Goal: Task Accomplishment & Management: Manage account settings

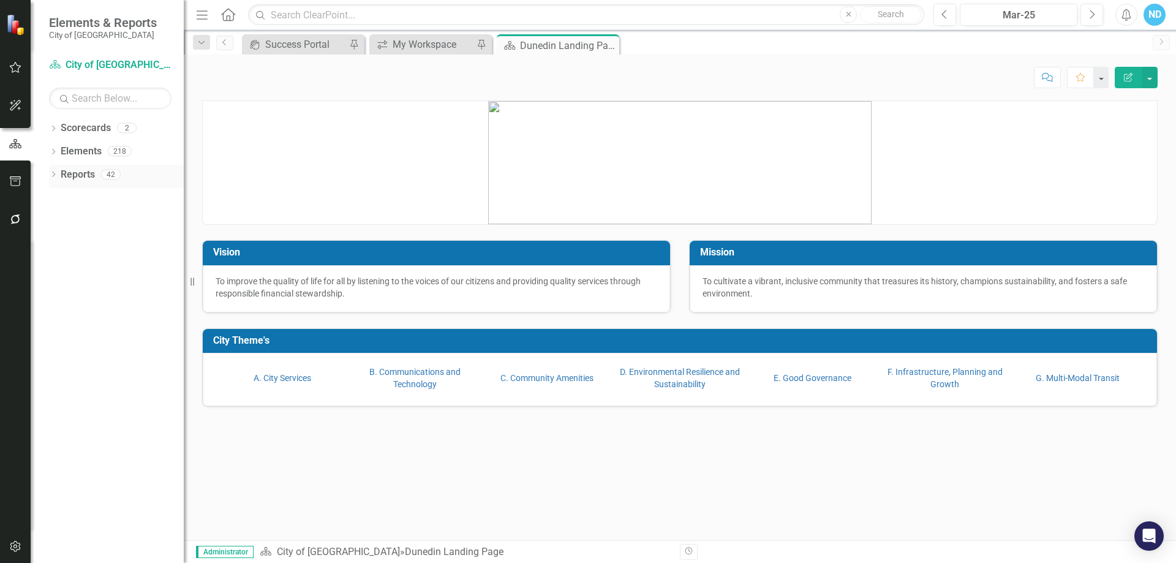
click at [81, 175] on link "Reports" at bounding box center [78, 175] width 34 height 14
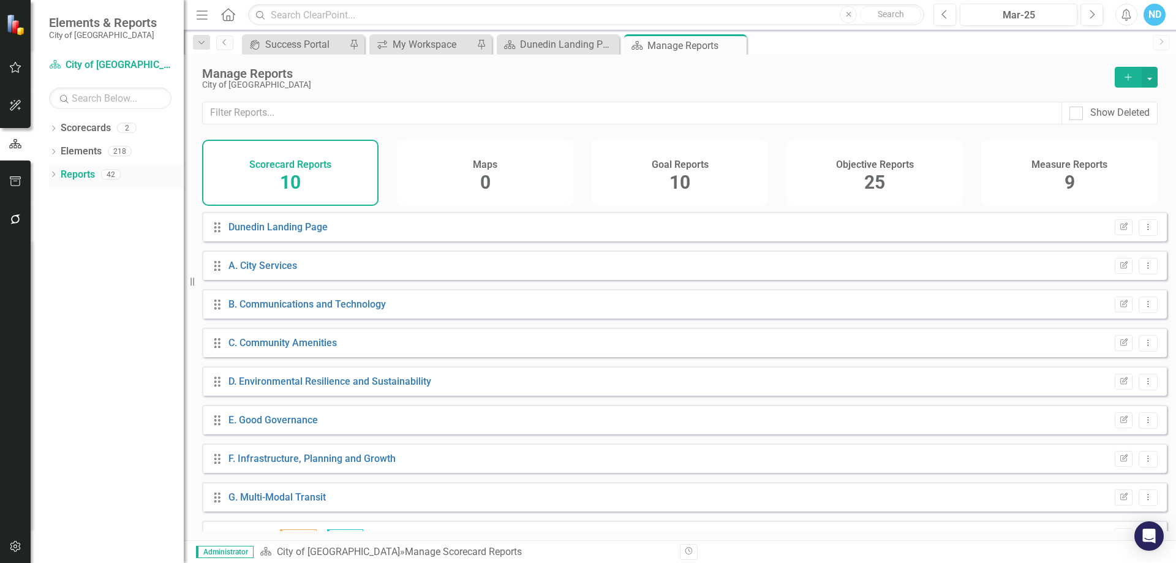
click at [53, 173] on icon at bounding box center [53, 174] width 3 height 6
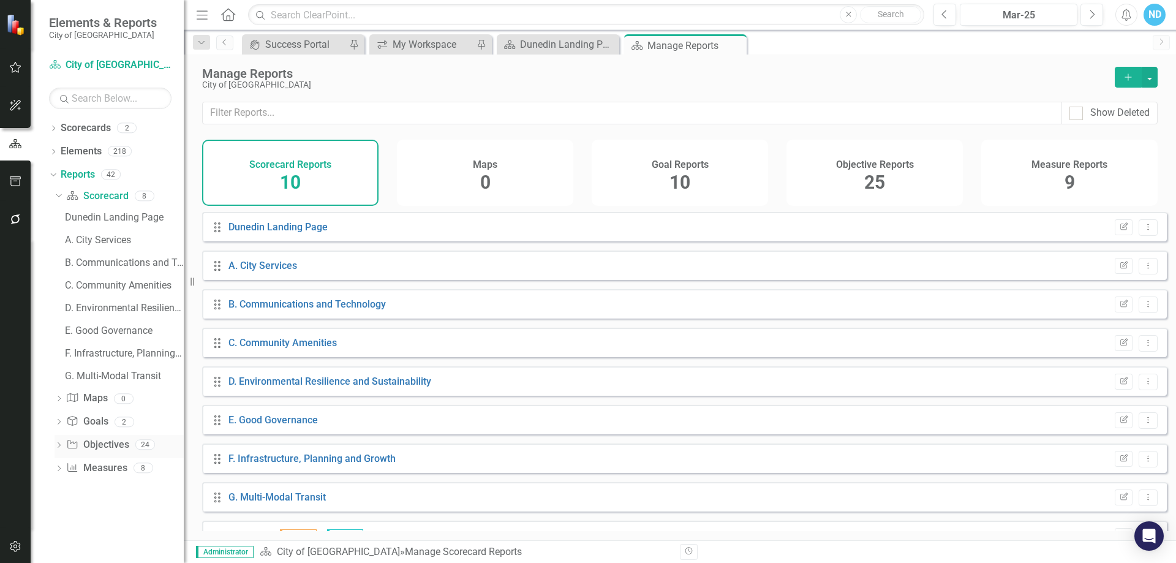
click at [57, 446] on icon "Dropdown" at bounding box center [59, 446] width 9 height 7
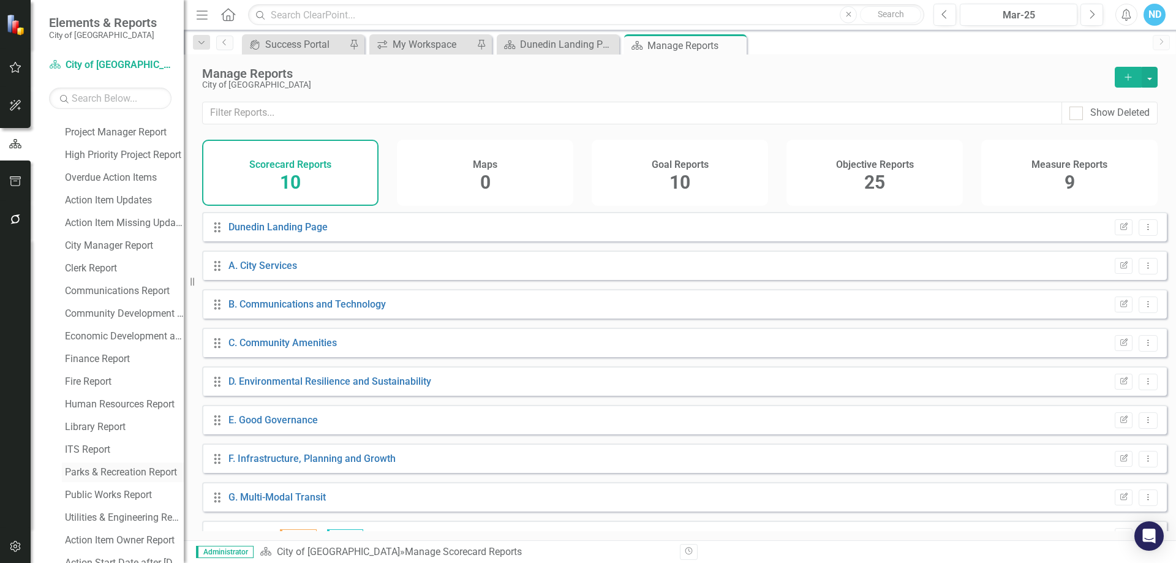
click at [135, 472] on div "Parks & Recreation Report" at bounding box center [124, 472] width 119 height 11
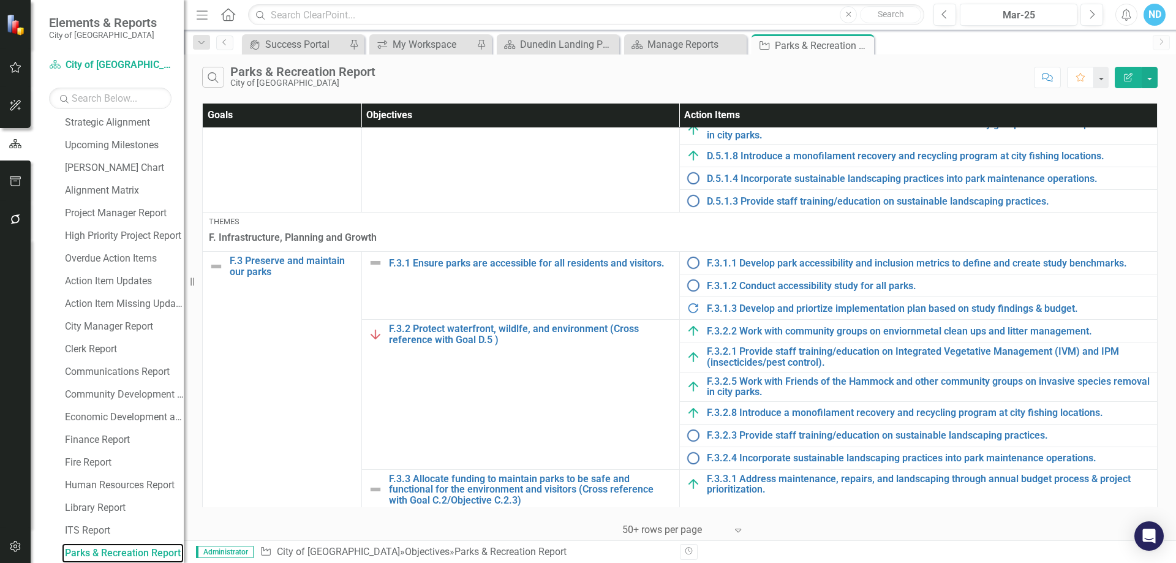
scroll to position [1053, 0]
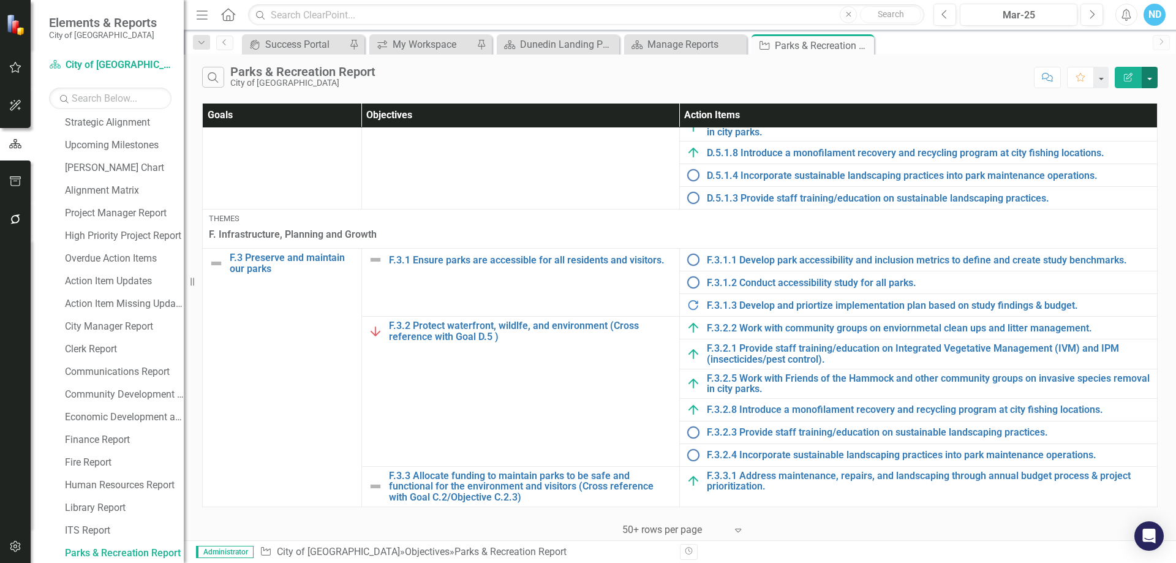
click at [1151, 78] on button "button" at bounding box center [1149, 77] width 16 height 21
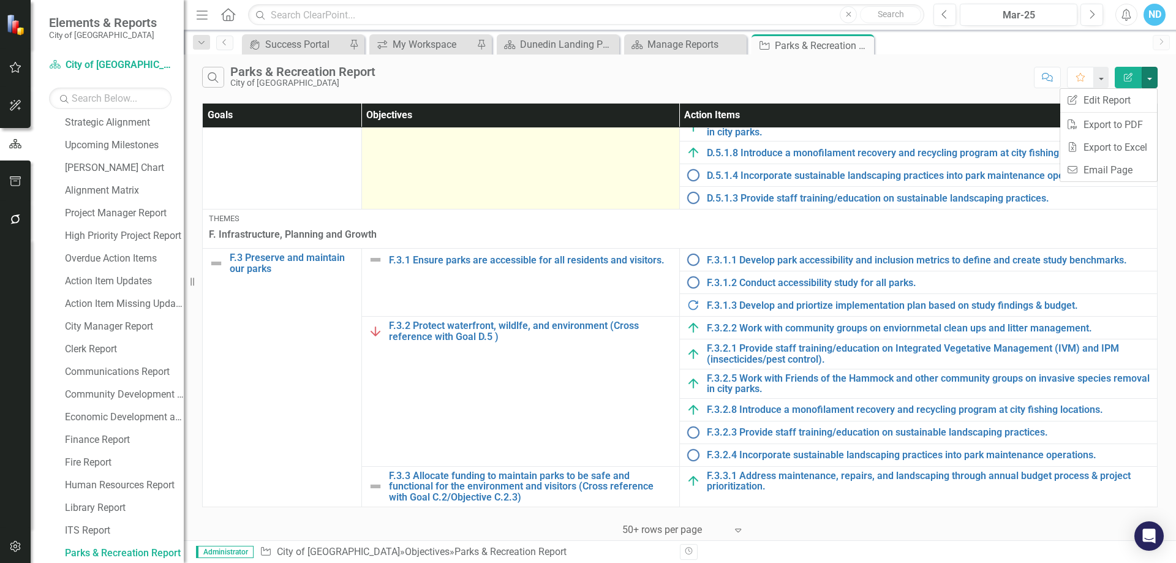
click at [554, 195] on td "D.5.1 Ensure parks (greenspace) protects the waterfront, wildlife, and environm…" at bounding box center [520, 133] width 318 height 149
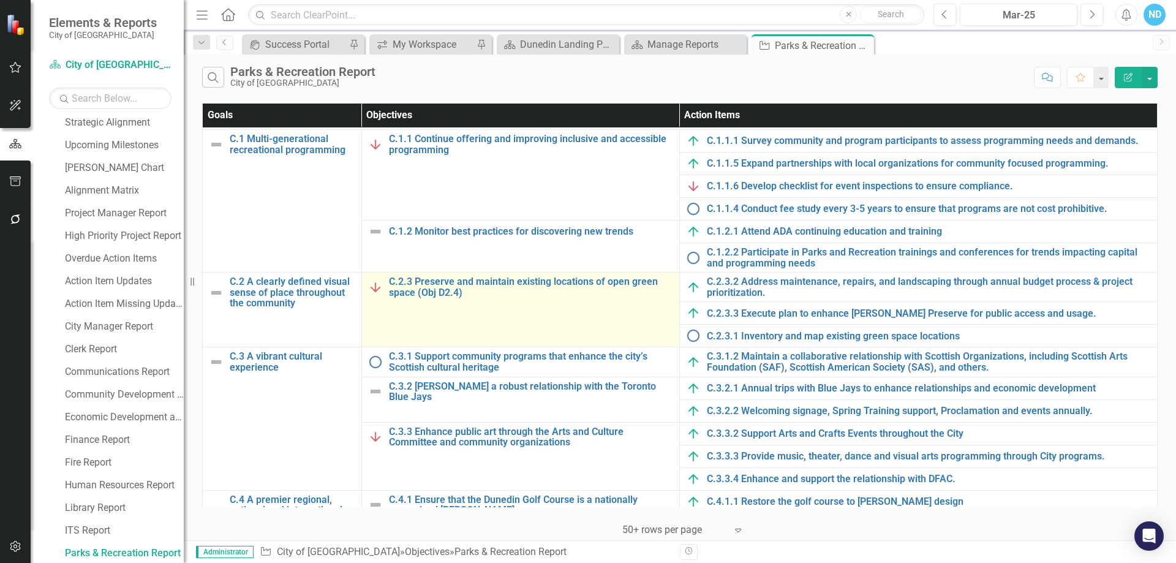
scroll to position [0, 0]
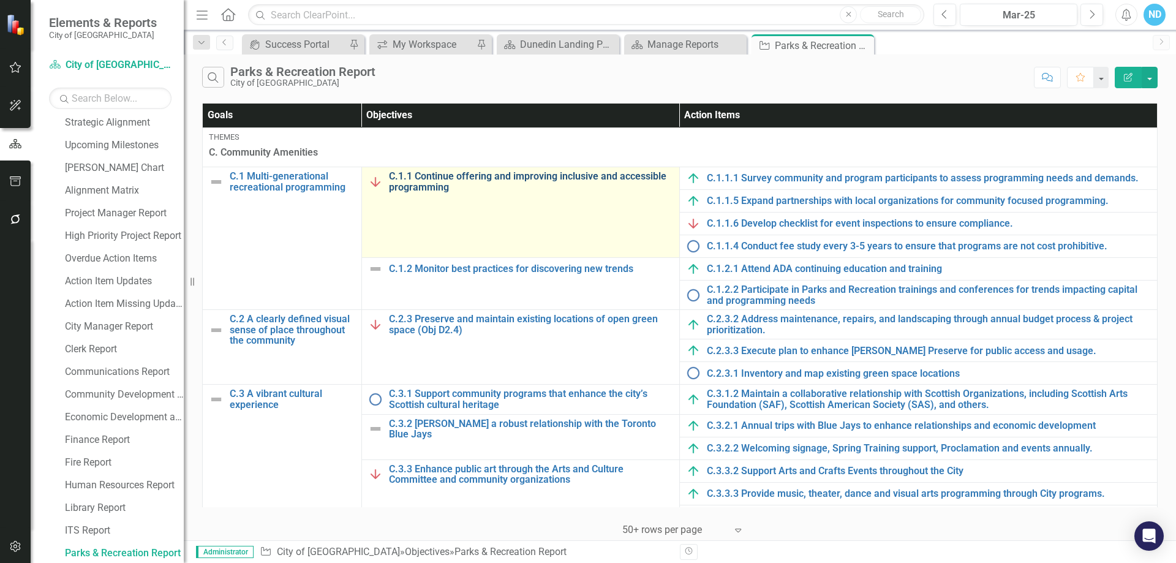
click at [496, 174] on link "C.1.1 Continue offering and improving inclusive and accessible programming" at bounding box center [531, 181] width 284 height 21
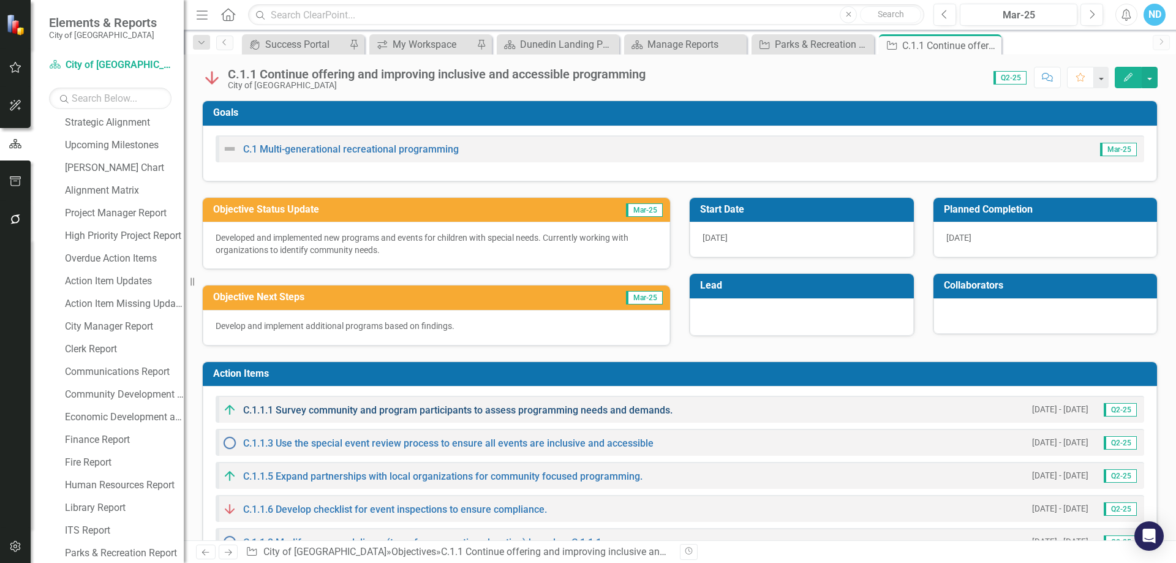
click at [418, 414] on link "C.1.1.1 Survey community and program participants to assess programming needs a…" at bounding box center [457, 410] width 429 height 12
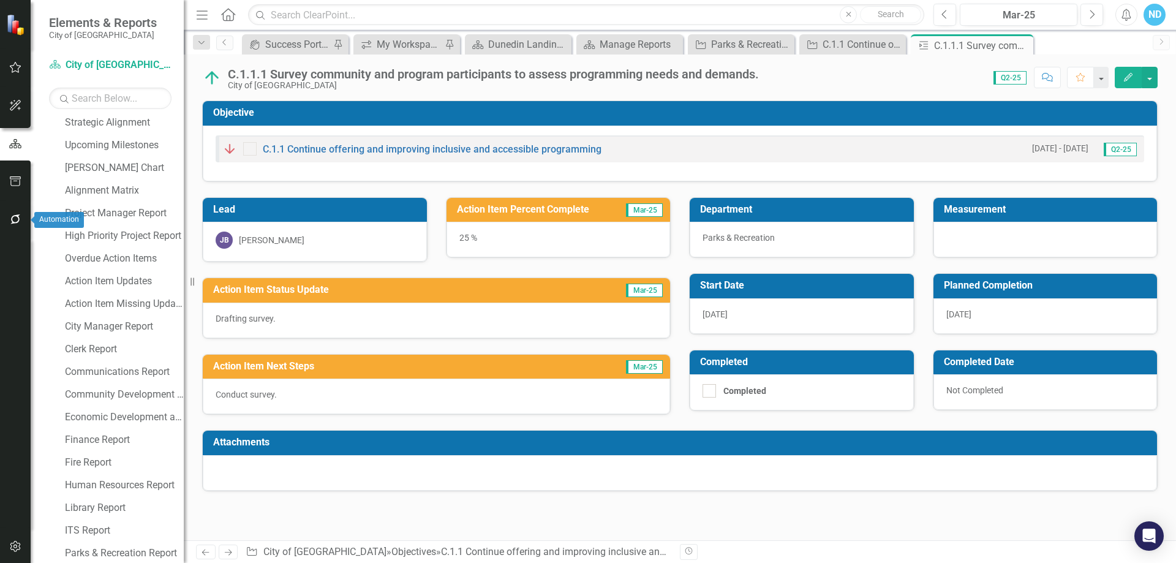
click at [11, 219] on icon "button" at bounding box center [15, 219] width 13 height 10
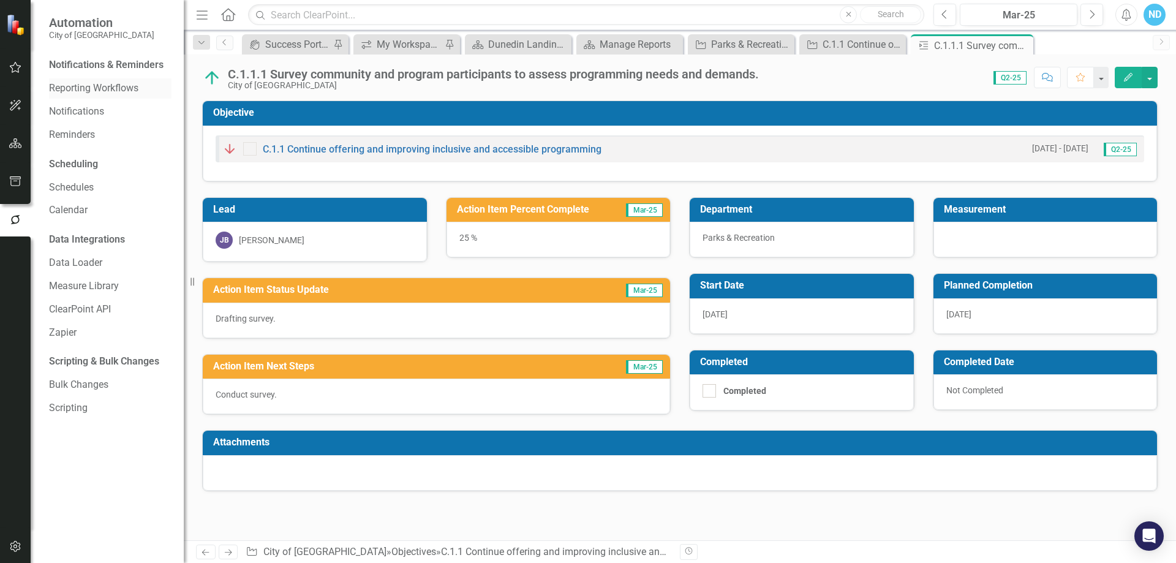
click at [70, 86] on link "Reporting Workflows" at bounding box center [110, 88] width 122 height 14
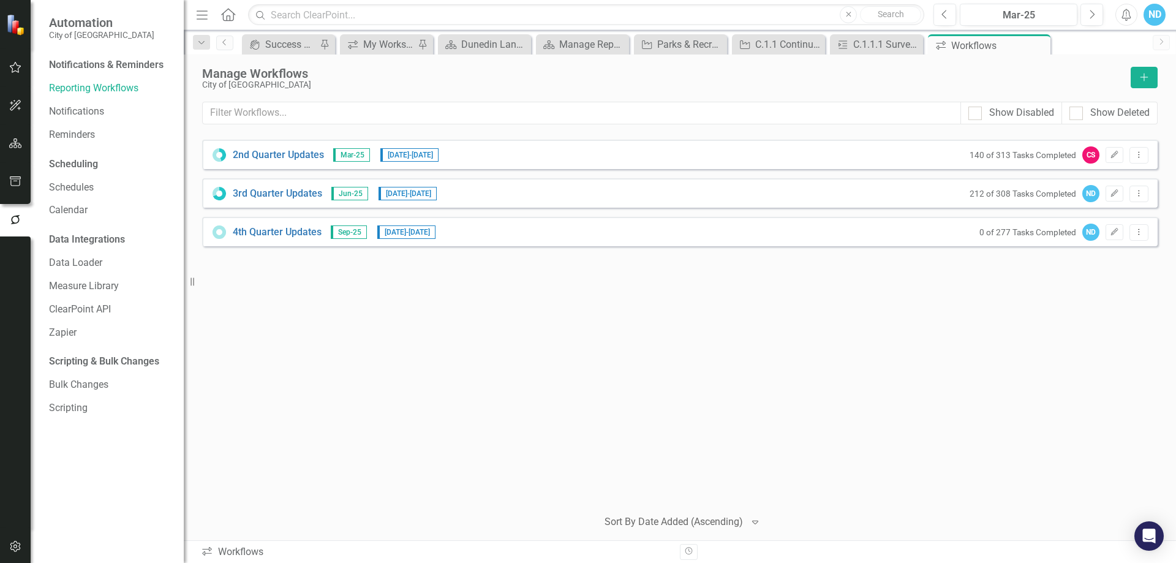
click at [224, 230] on icon at bounding box center [219, 232] width 10 height 10
click at [274, 194] on link "3rd Quarter Updates" at bounding box center [277, 194] width 89 height 14
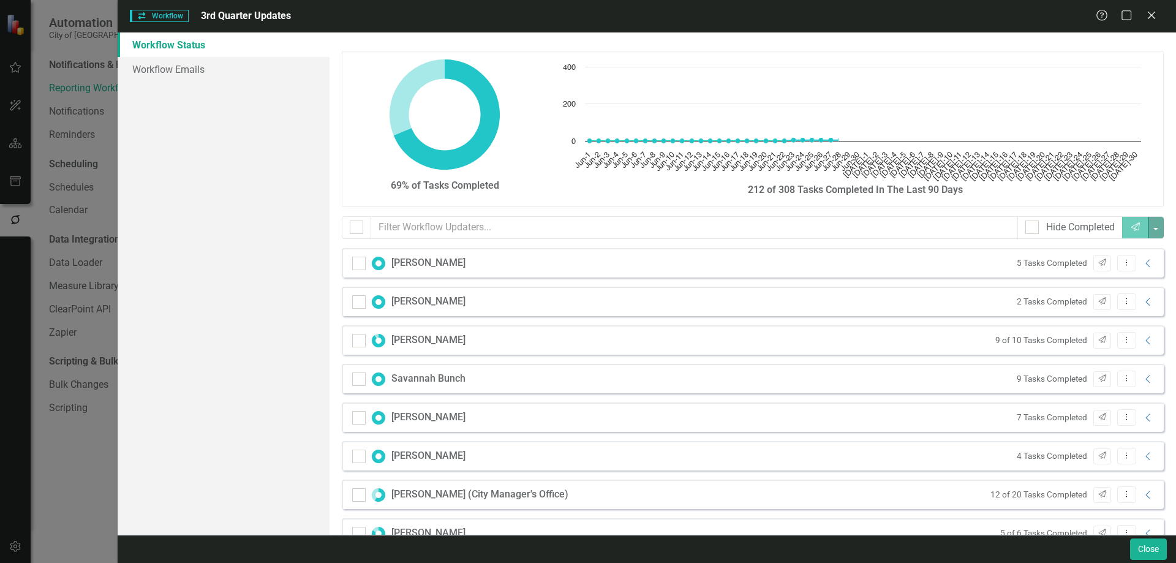
checkbox input "false"
click at [1142, 342] on icon "Collapse" at bounding box center [1148, 341] width 12 height 10
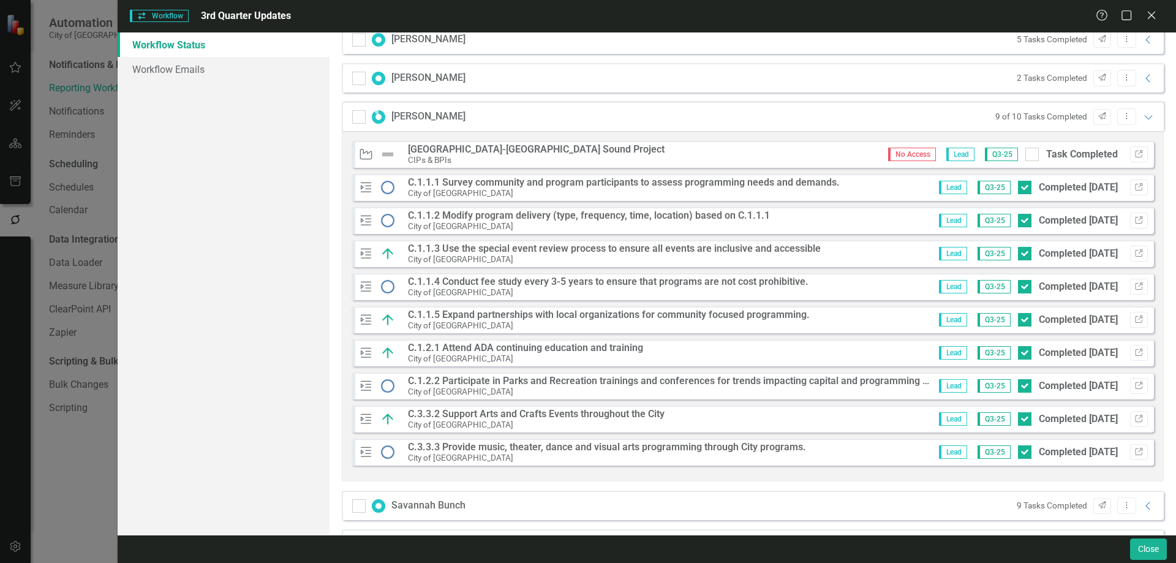
scroll to position [245, 0]
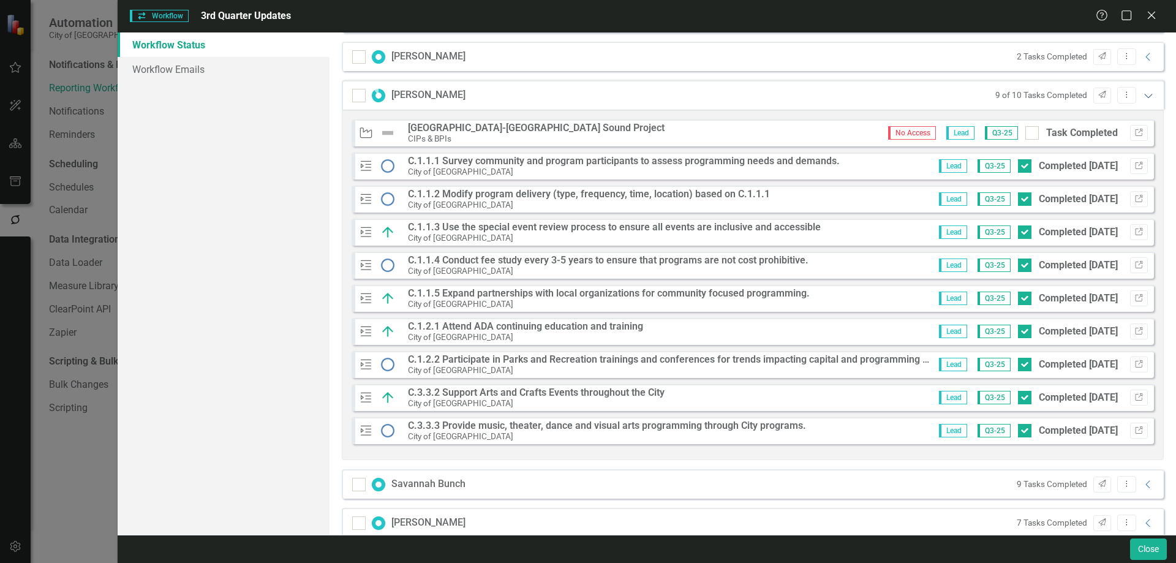
click at [1144, 100] on icon "Expanded" at bounding box center [1148, 96] width 12 height 10
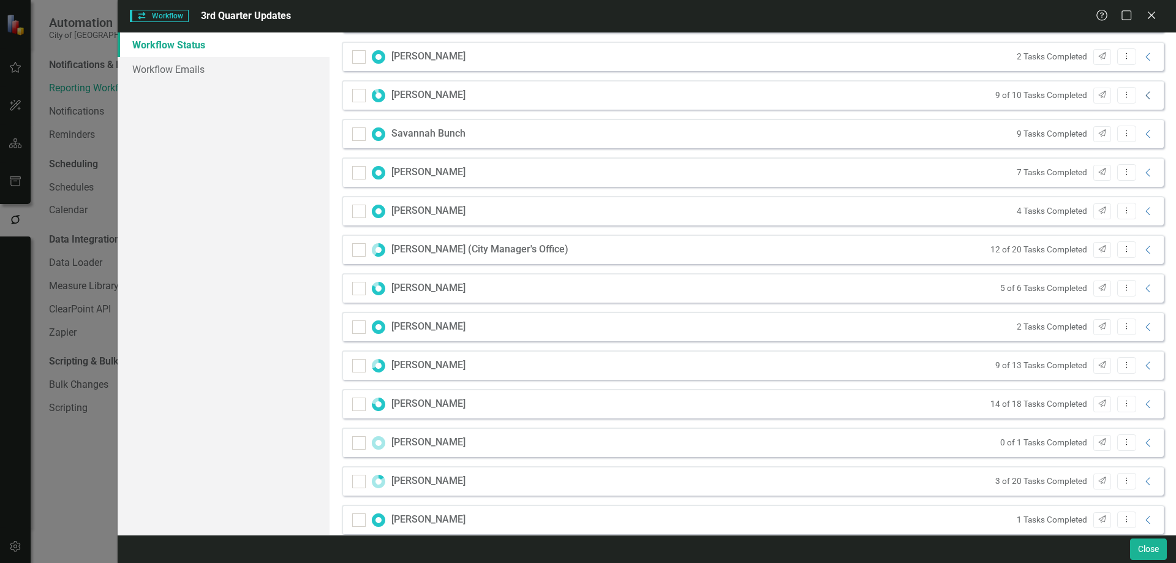
click at [1144, 100] on icon "Collapse" at bounding box center [1148, 96] width 12 height 10
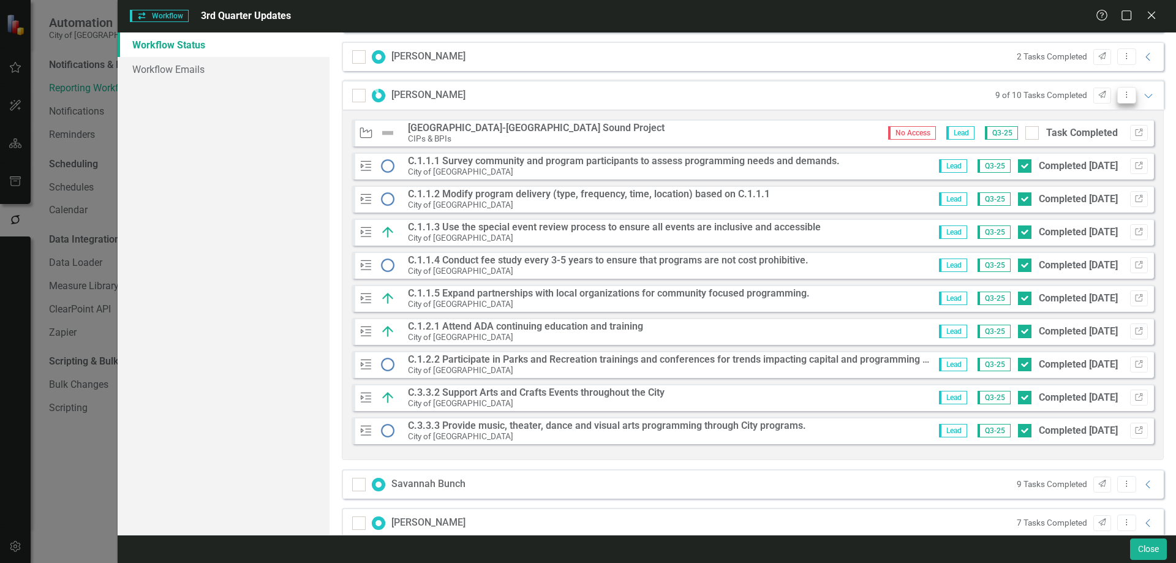
click at [1121, 96] on icon "Dropdown Menu" at bounding box center [1126, 95] width 10 height 8
click at [928, 92] on div "[PERSON_NAME] 9 of 10 Tasks Completed Send Dropdown Menu Expanded" at bounding box center [753, 94] width 822 height 29
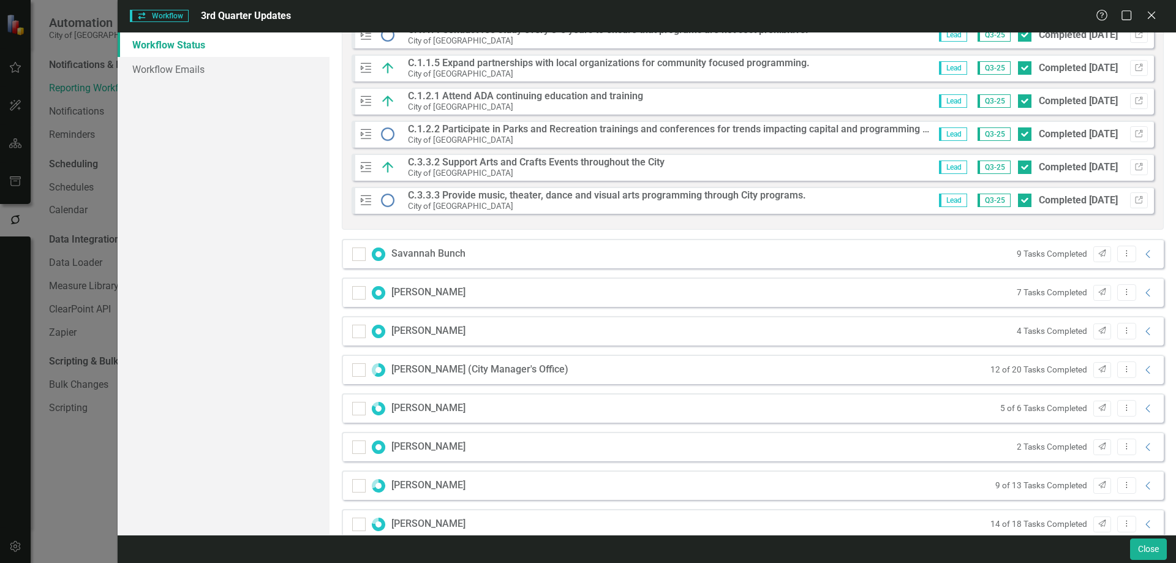
scroll to position [490, 0]
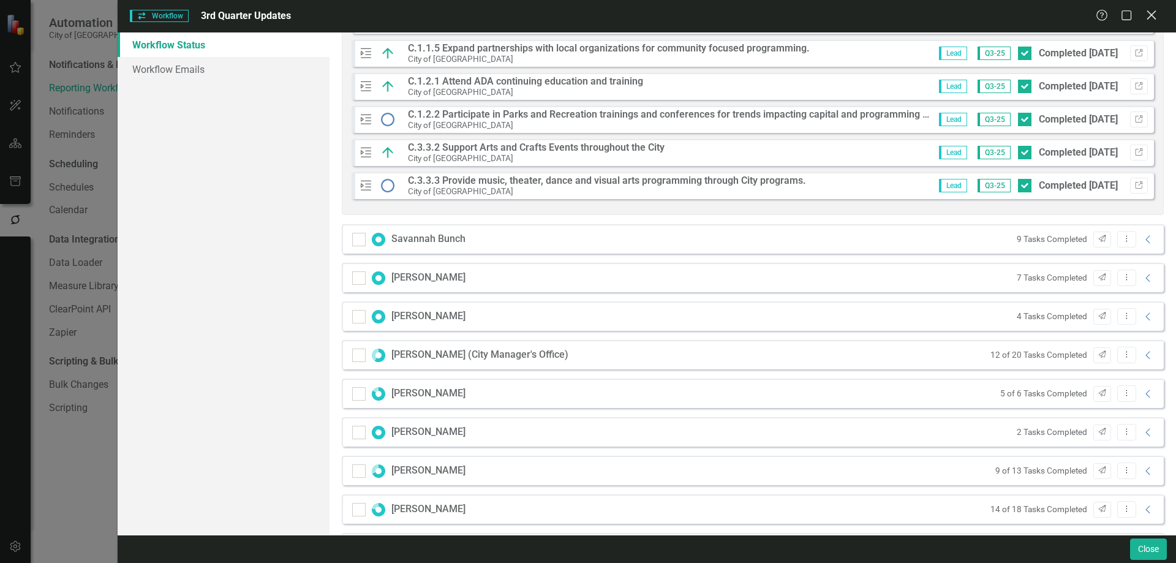
click at [1153, 12] on icon "Close" at bounding box center [1150, 15] width 15 height 12
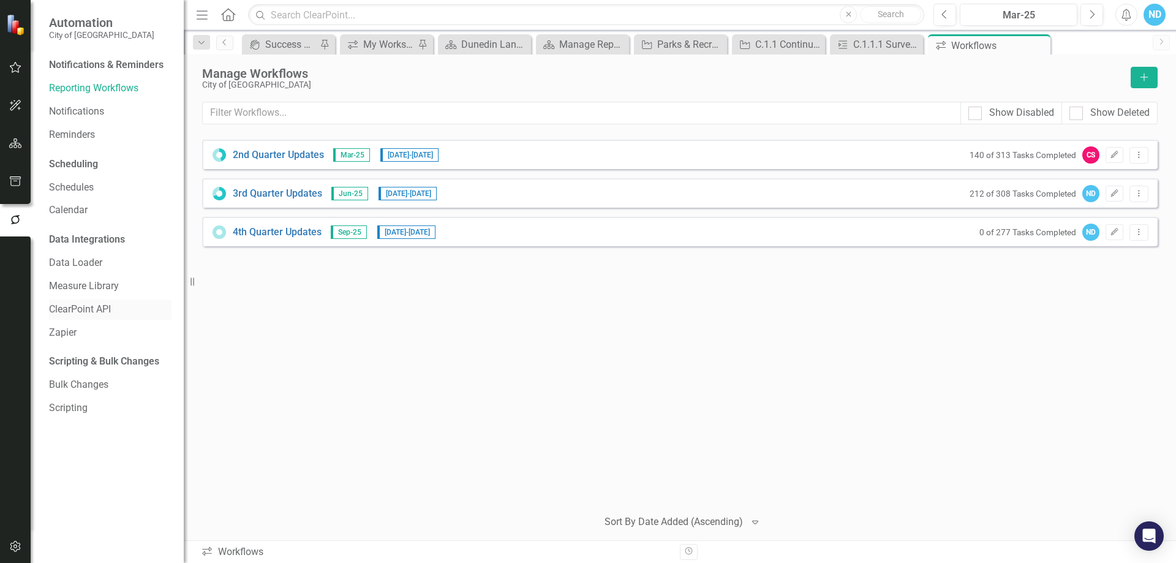
click at [89, 312] on link "ClearPoint API" at bounding box center [110, 310] width 122 height 14
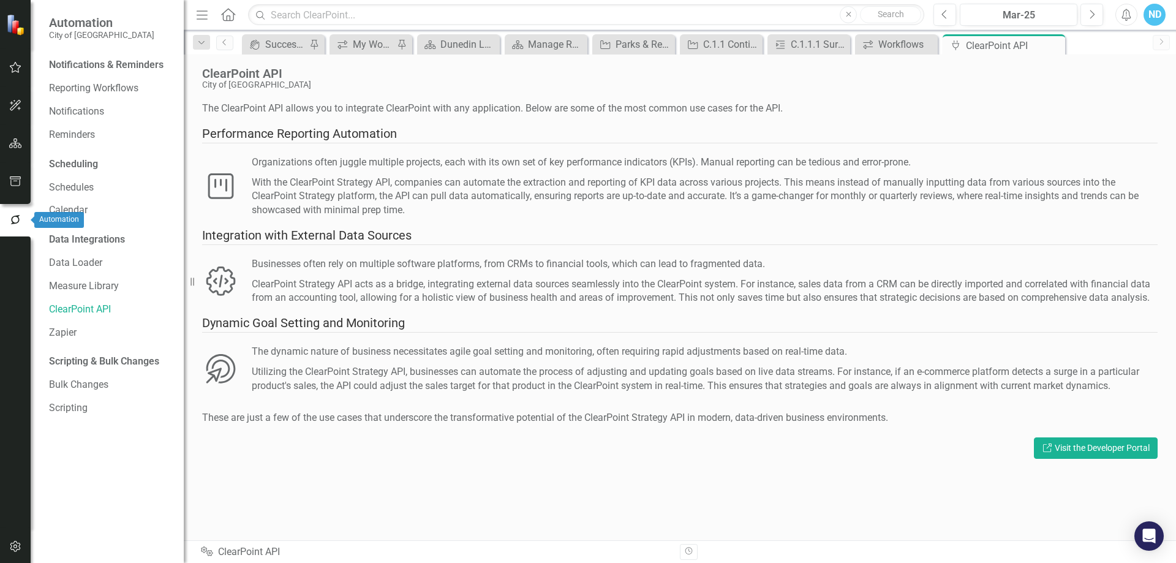
click at [14, 220] on icon "button" at bounding box center [15, 219] width 13 height 11
click at [14, 70] on icon "button" at bounding box center [15, 67] width 13 height 10
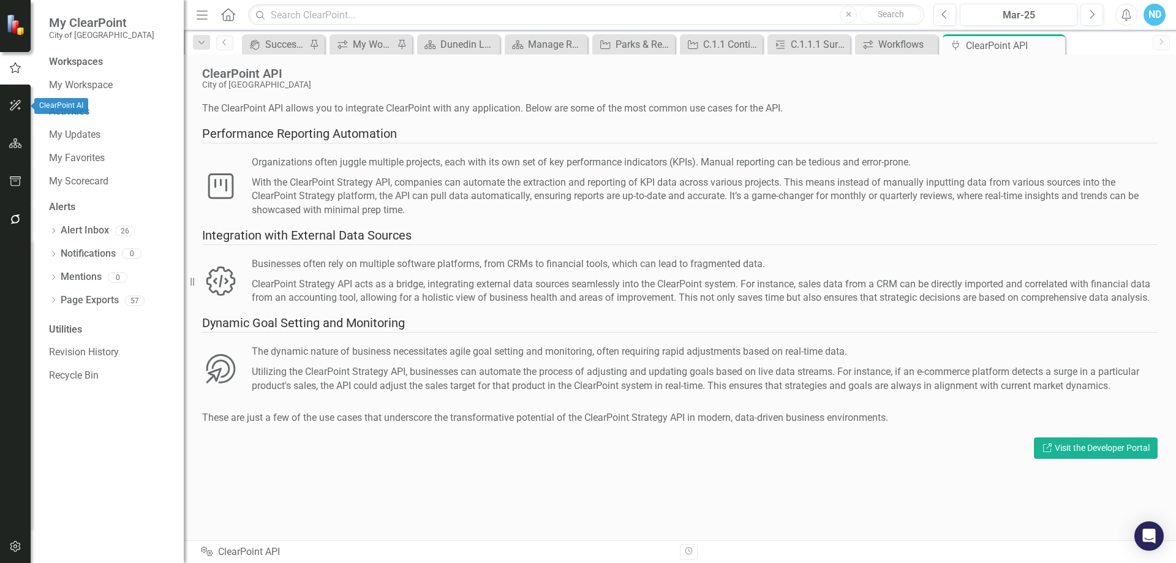
click at [20, 110] on icon "button" at bounding box center [15, 105] width 13 height 10
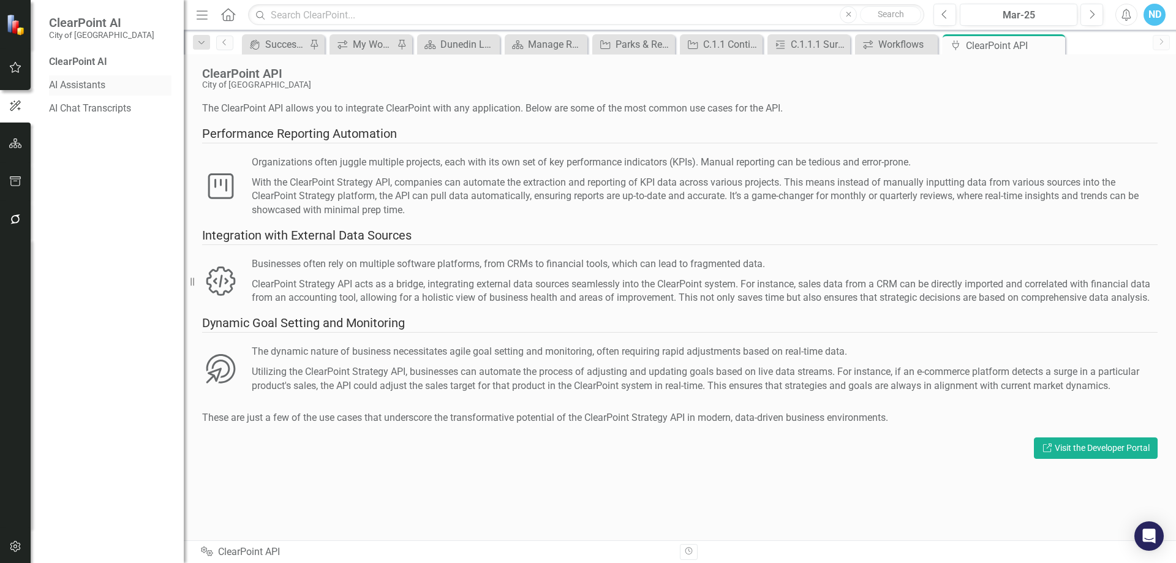
click at [97, 84] on link "AI Assistants" at bounding box center [110, 85] width 122 height 14
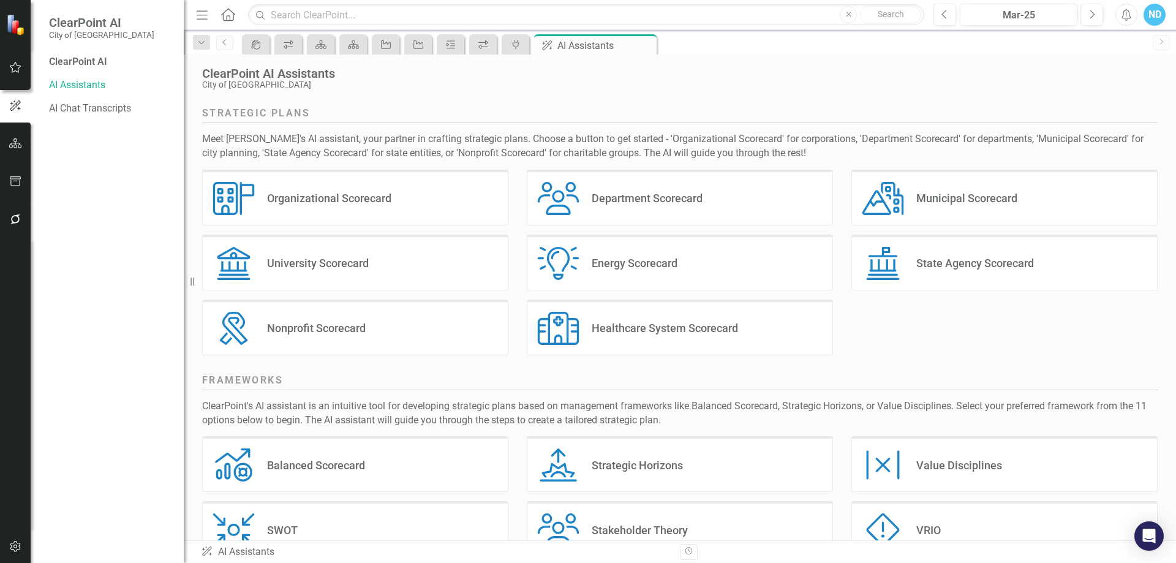
click at [638, 201] on div "Department Scorecard" at bounding box center [647, 198] width 111 height 14
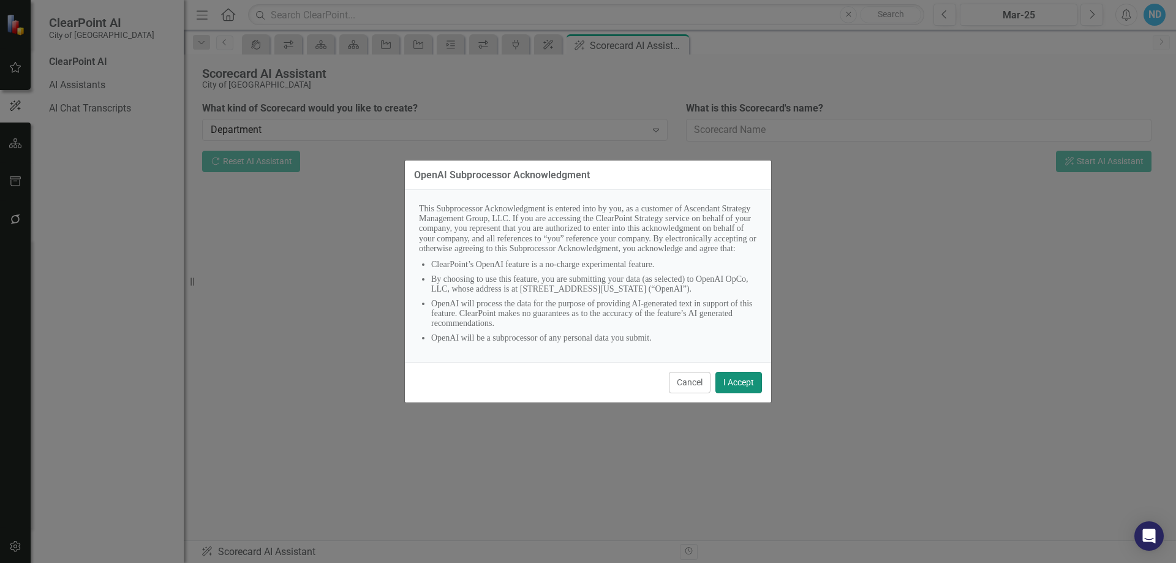
click at [739, 393] on button "I Accept" at bounding box center [738, 382] width 47 height 21
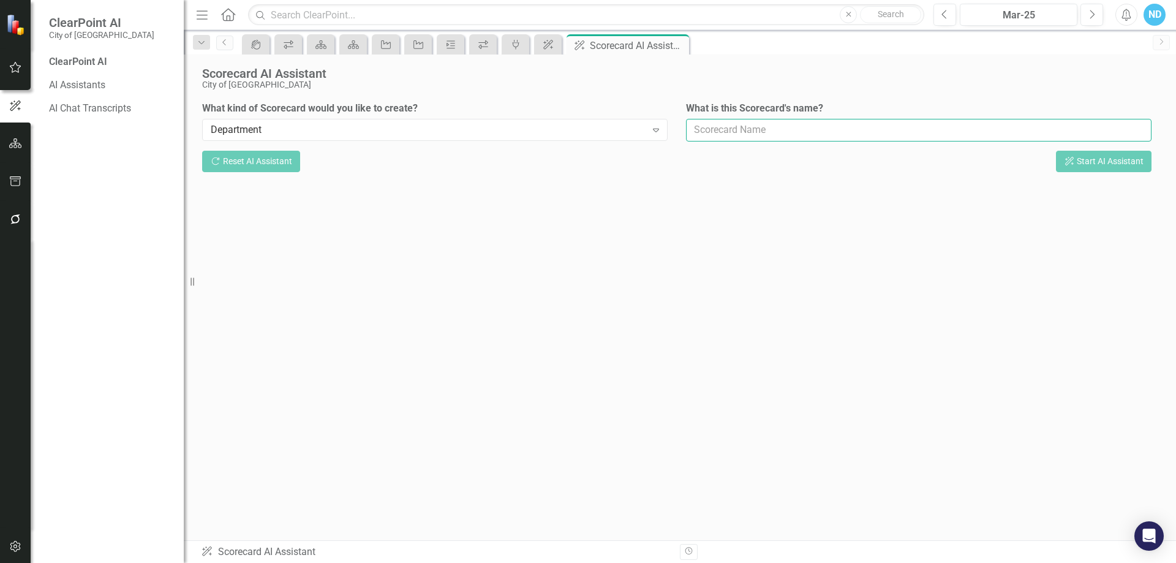
click at [714, 132] on input "What is this Scorecard's name?" at bounding box center [918, 130] width 465 height 23
type input "Parks and Recreation"
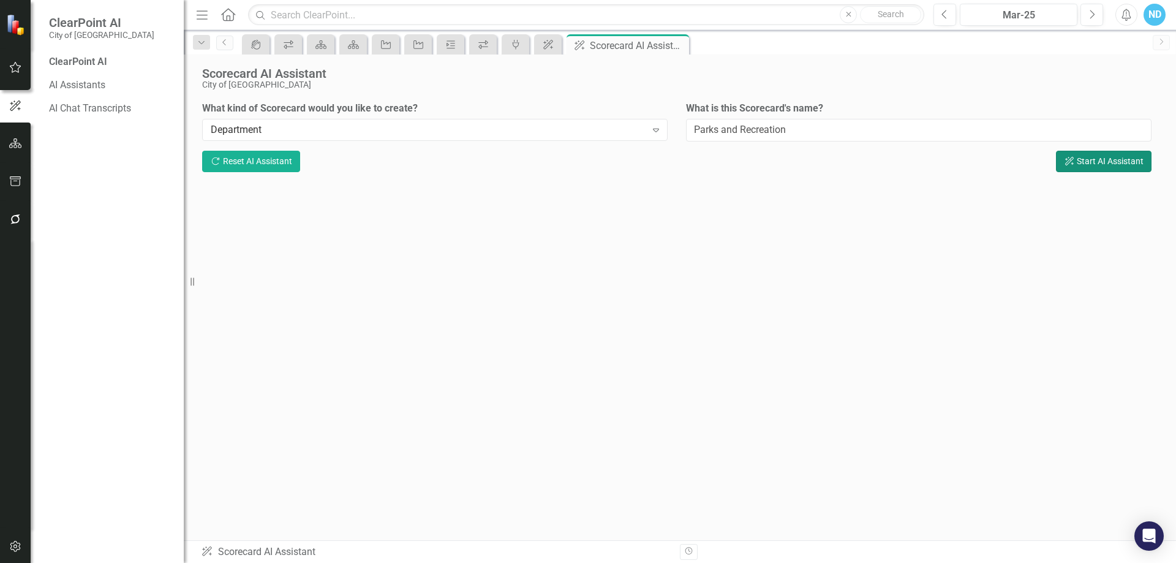
click at [1075, 166] on button "ClearPoint AI Start AI Assistant" at bounding box center [1104, 161] width 96 height 21
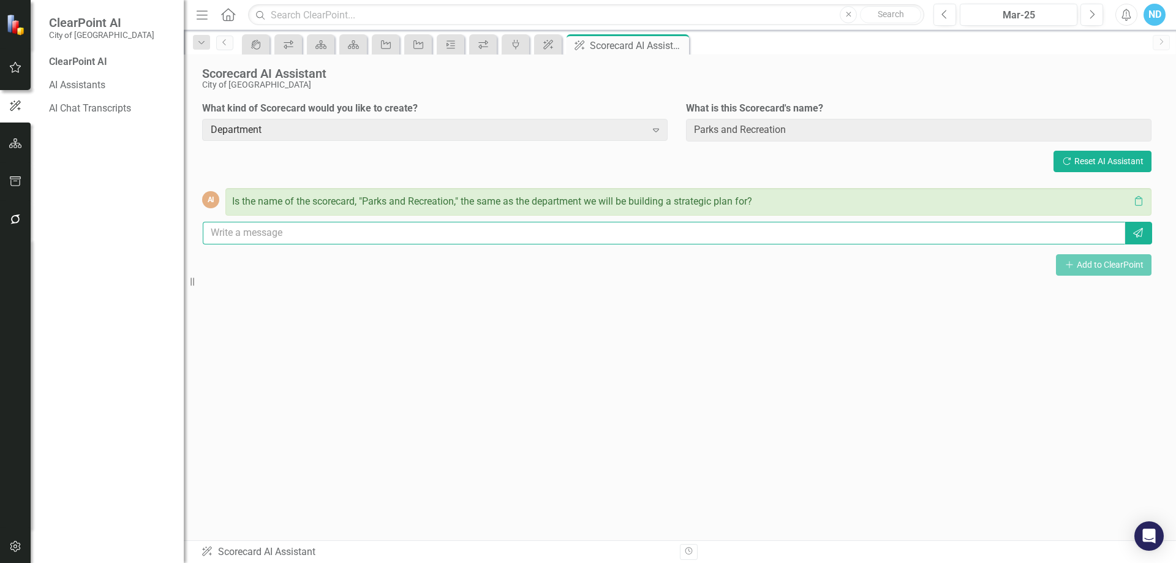
click at [262, 234] on input "text" at bounding box center [664, 233] width 922 height 23
type input "h"
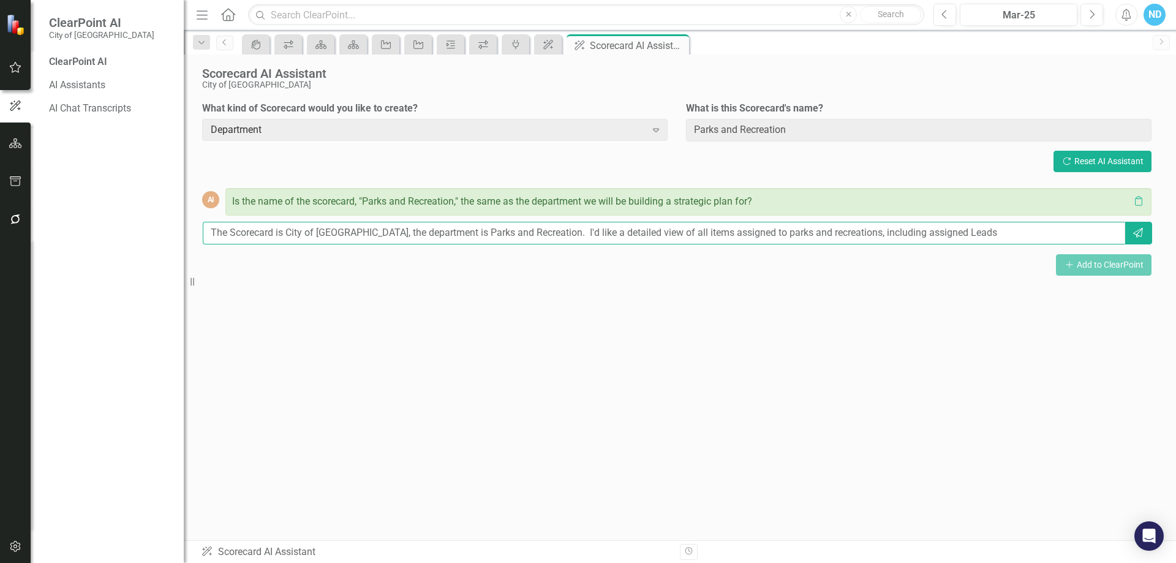
type input "The Scorecard is City of [GEOGRAPHIC_DATA], the department is Parks and Recreat…"
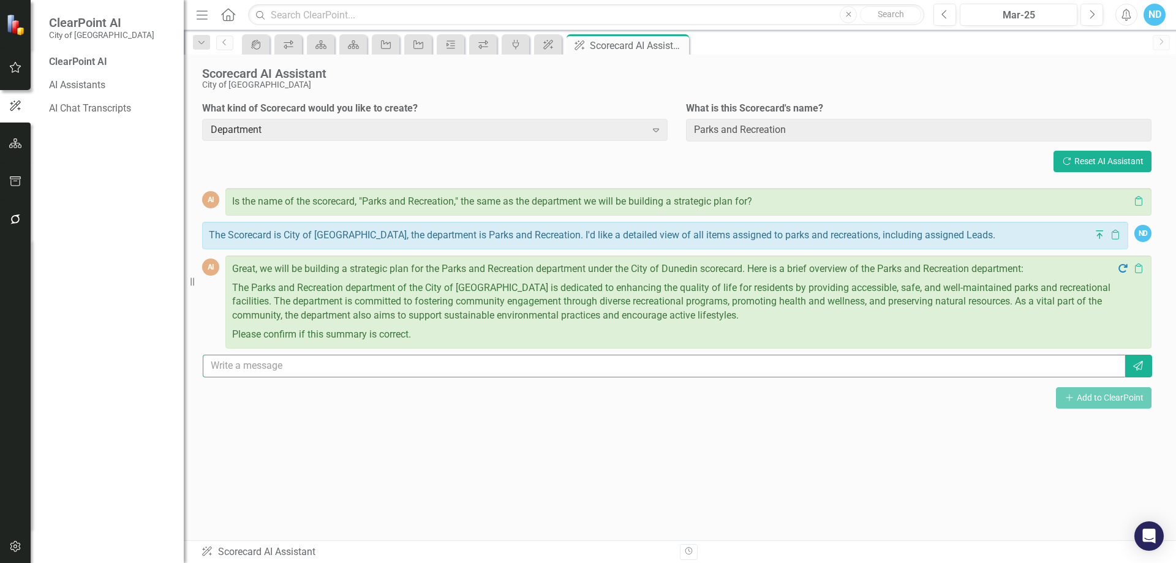
click at [361, 359] on input "text" at bounding box center [664, 366] width 922 height 23
click at [102, 112] on link "AI Chat Transcripts" at bounding box center [110, 109] width 122 height 14
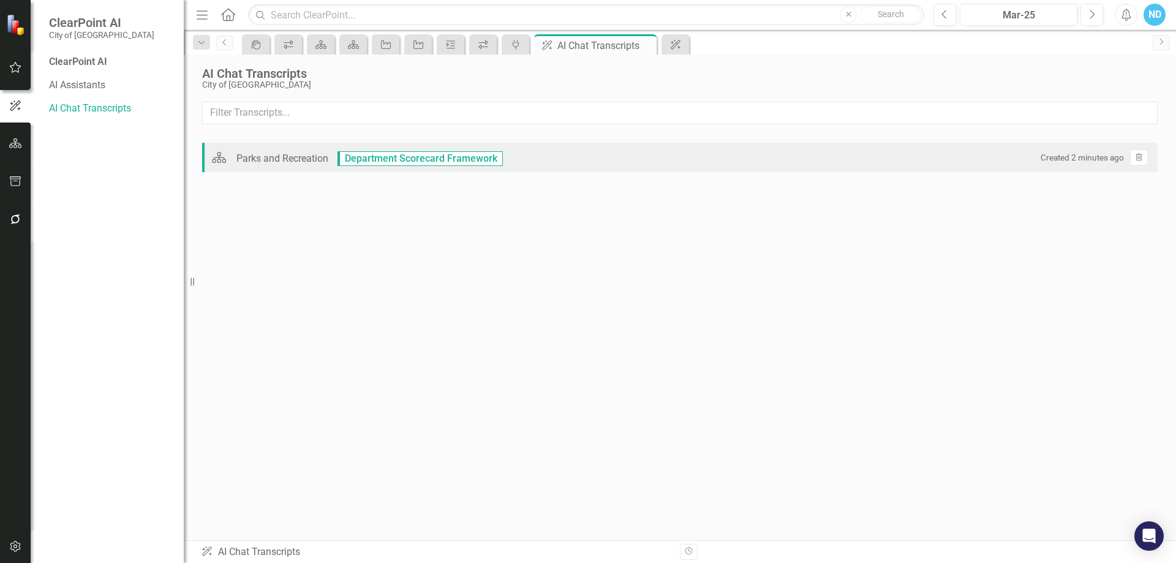
click at [456, 162] on span "Department Scorecard Framework" at bounding box center [419, 158] width 165 height 15
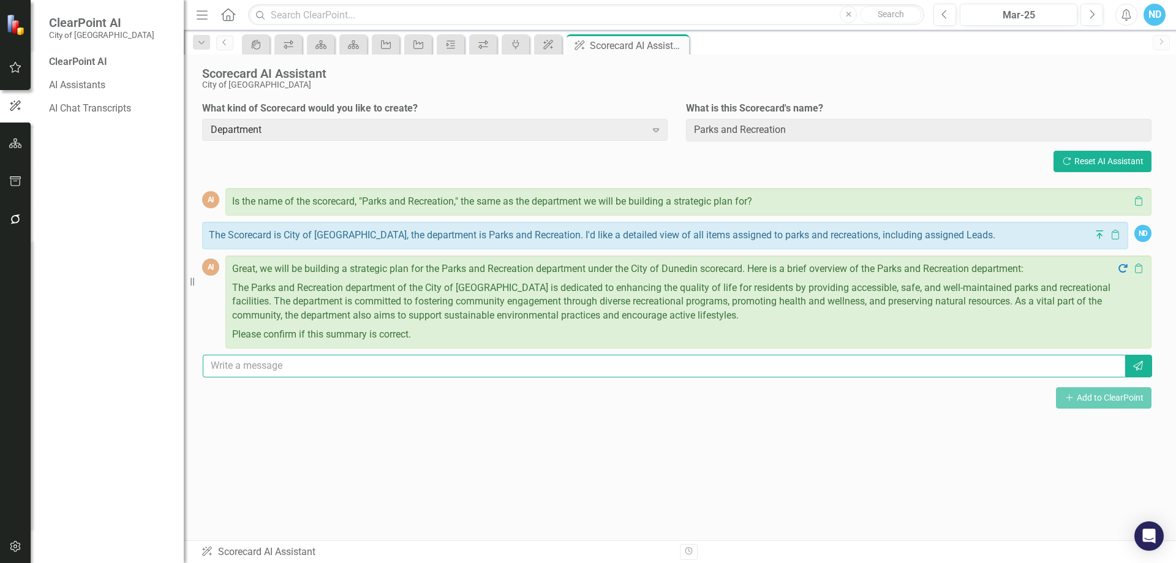
click at [261, 366] on input "text" at bounding box center [664, 366] width 922 height 23
type input "Yes"
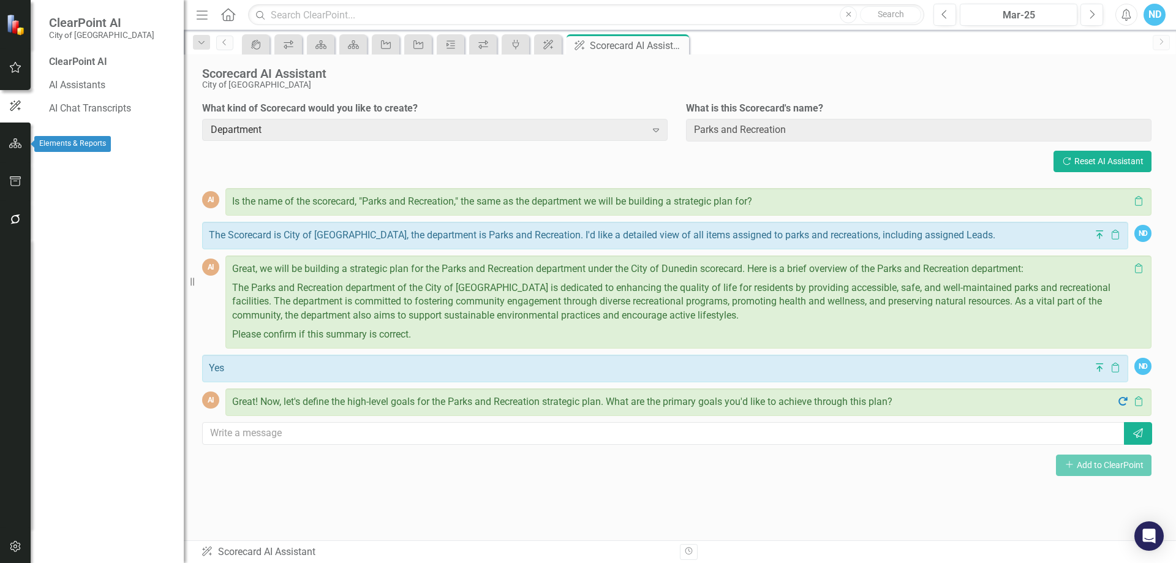
click at [18, 147] on icon "button" at bounding box center [15, 143] width 13 height 10
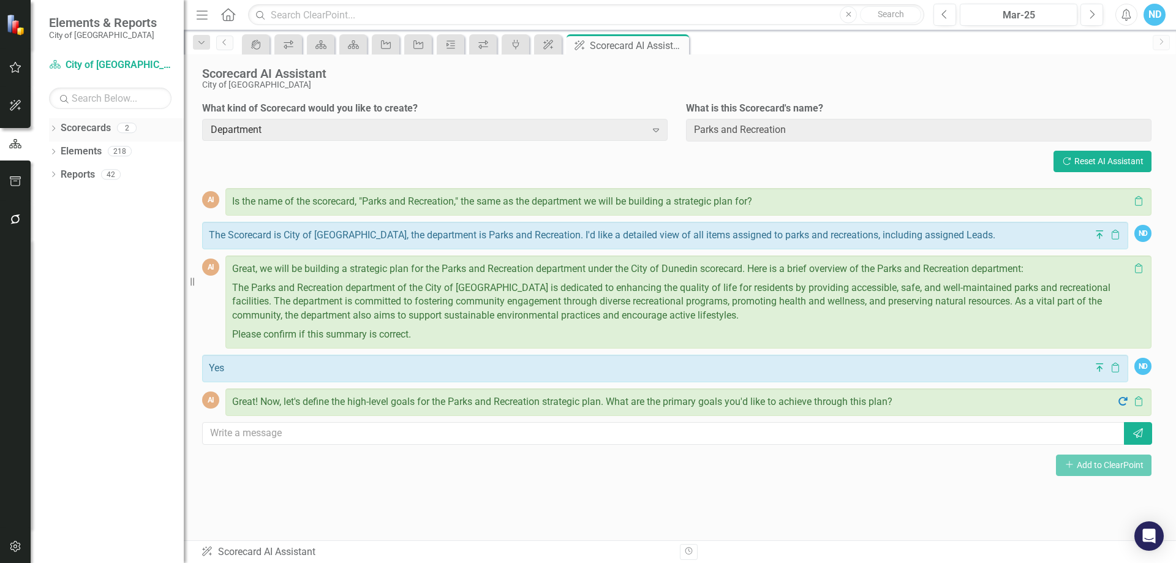
click at [55, 124] on div "Dropdown Scorecards 2" at bounding box center [116, 129] width 135 height 23
click at [48, 129] on div "Dropdown Scorecards 2 Dropdown City of Dunedin CIPs & BPIs Dropdown Elements 21…" at bounding box center [107, 340] width 153 height 445
click at [53, 129] on icon "Dropdown" at bounding box center [53, 129] width 9 height 7
click at [53, 174] on icon "Dropdown" at bounding box center [53, 175] width 9 height 7
click at [58, 196] on icon "Dropdown" at bounding box center [59, 198] width 9 height 7
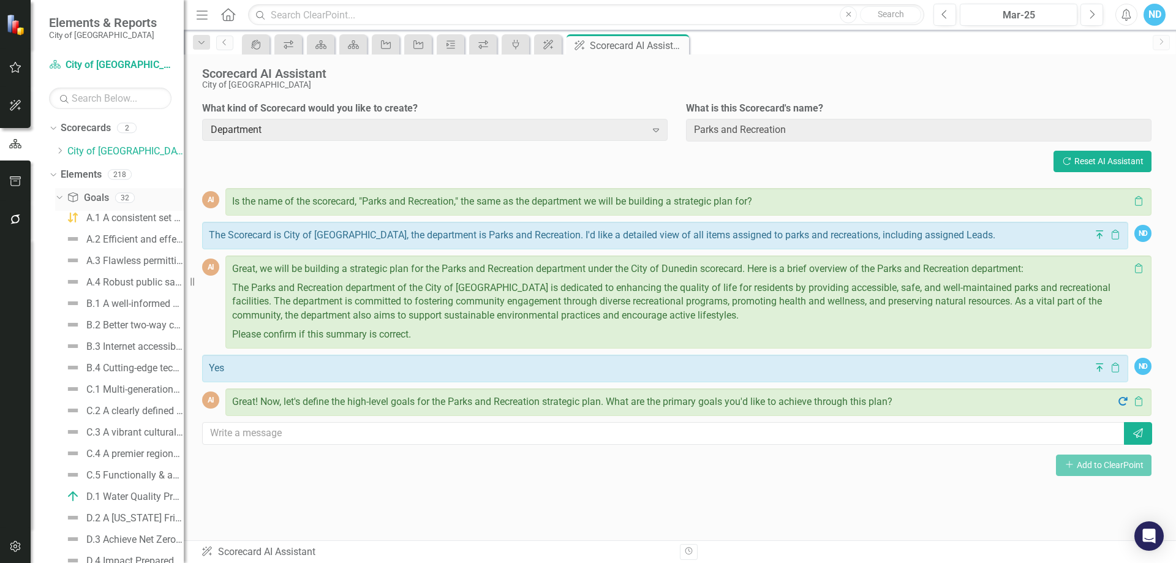
click at [58, 196] on icon "Dropdown" at bounding box center [58, 197] width 7 height 9
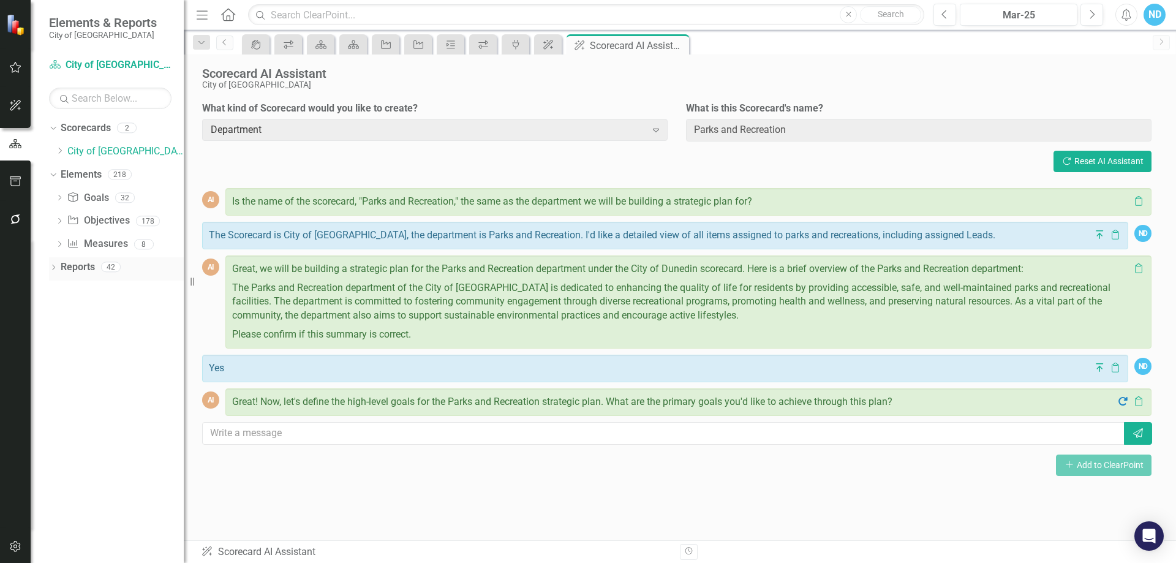
click at [53, 265] on icon at bounding box center [53, 268] width 3 height 6
click at [60, 357] on icon "Dropdown" at bounding box center [59, 359] width 9 height 7
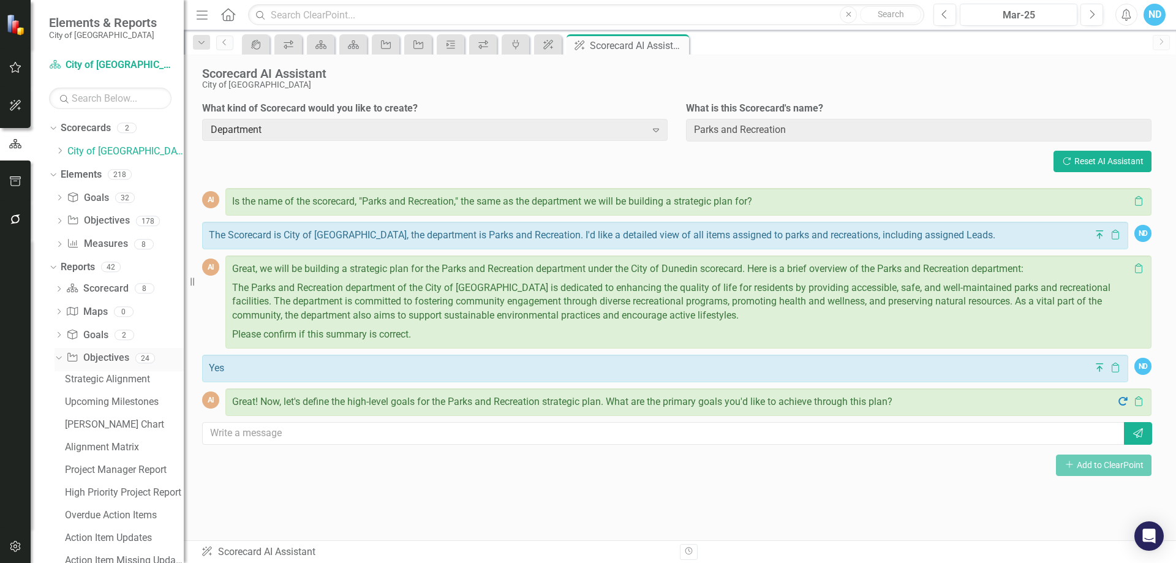
scroll to position [61, 0]
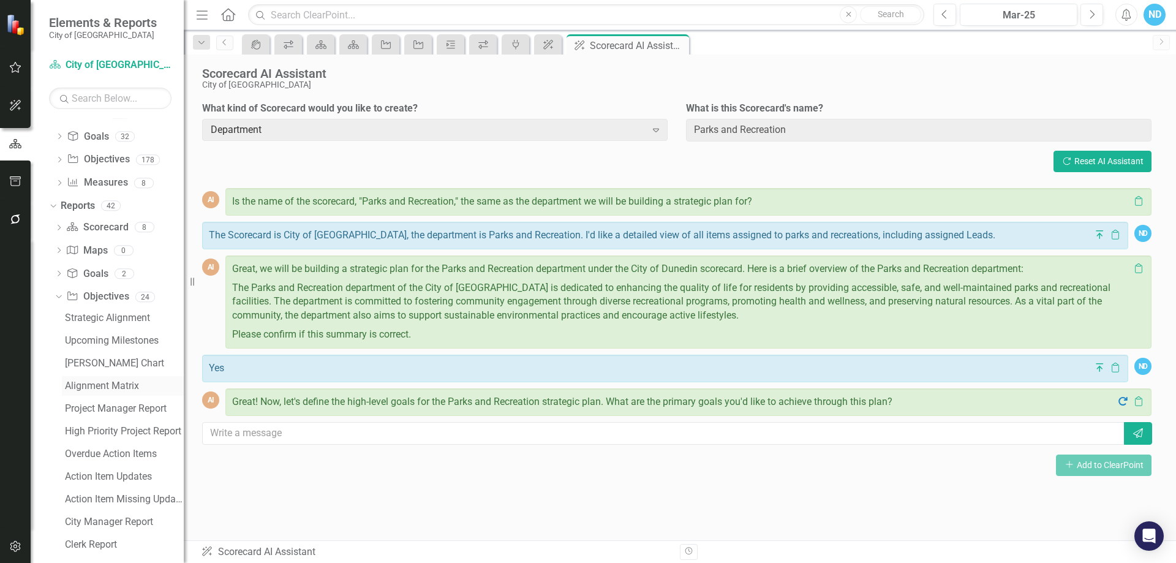
click at [133, 385] on div "Alignment Matrix" at bounding box center [124, 385] width 119 height 11
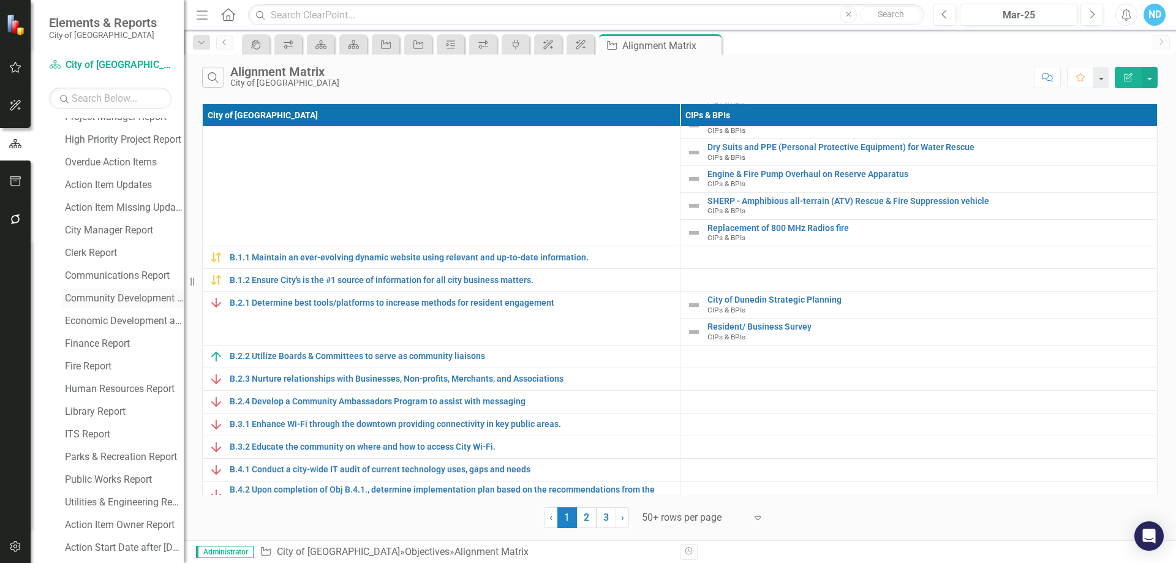
scroll to position [367, 0]
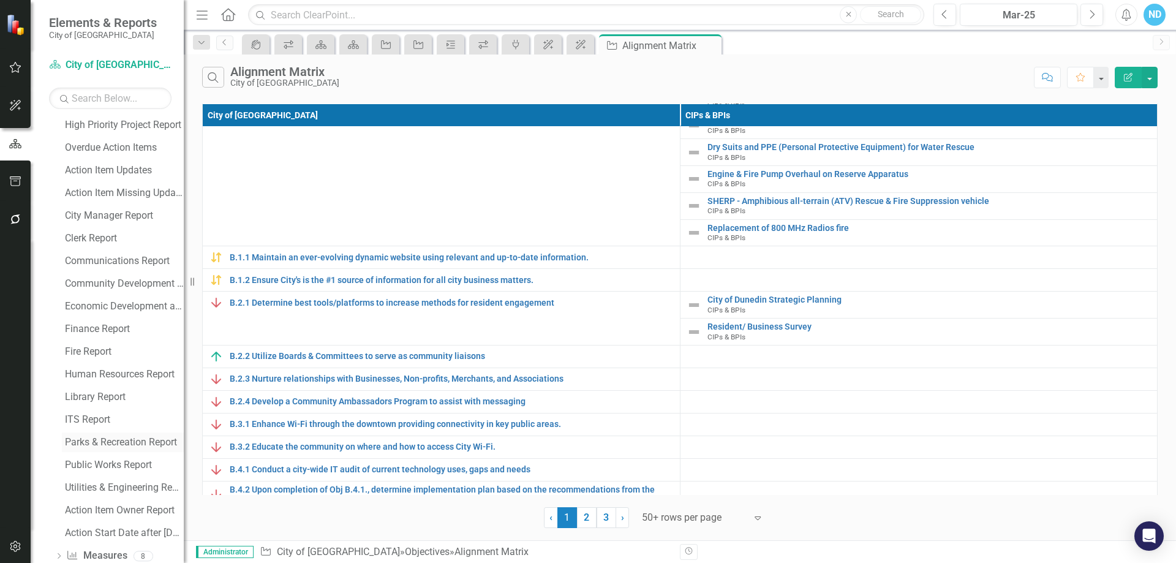
click at [121, 448] on link "Parks & Recreation Report" at bounding box center [123, 442] width 122 height 20
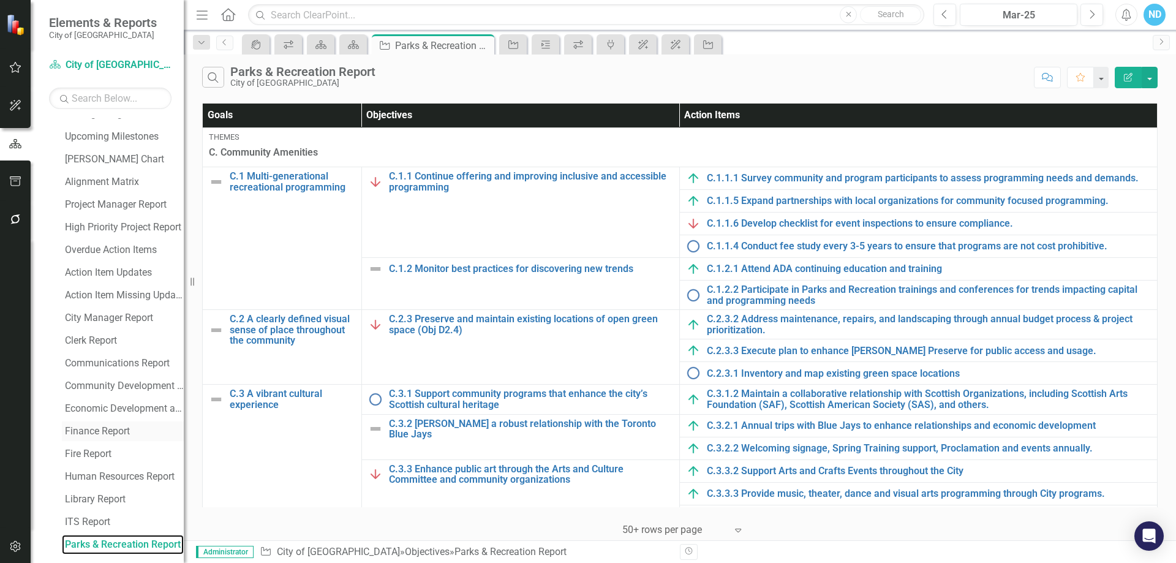
scroll to position [257, 0]
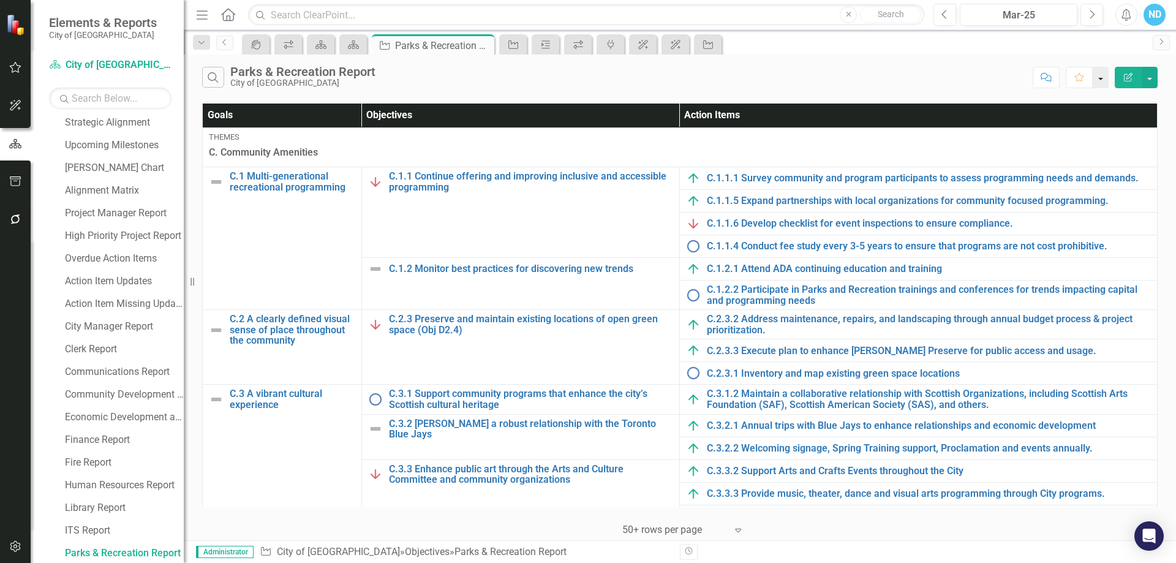
click at [1101, 85] on button "button" at bounding box center [1101, 77] width 16 height 21
click at [961, 86] on div "Search Parks & Recreation Report City of [GEOGRAPHIC_DATA]" at bounding box center [614, 77] width 825 height 21
click at [413, 123] on th "Objectives" at bounding box center [520, 115] width 318 height 24
click at [728, 116] on th "Action Items" at bounding box center [918, 115] width 478 height 24
click at [1154, 82] on button "button" at bounding box center [1149, 77] width 16 height 21
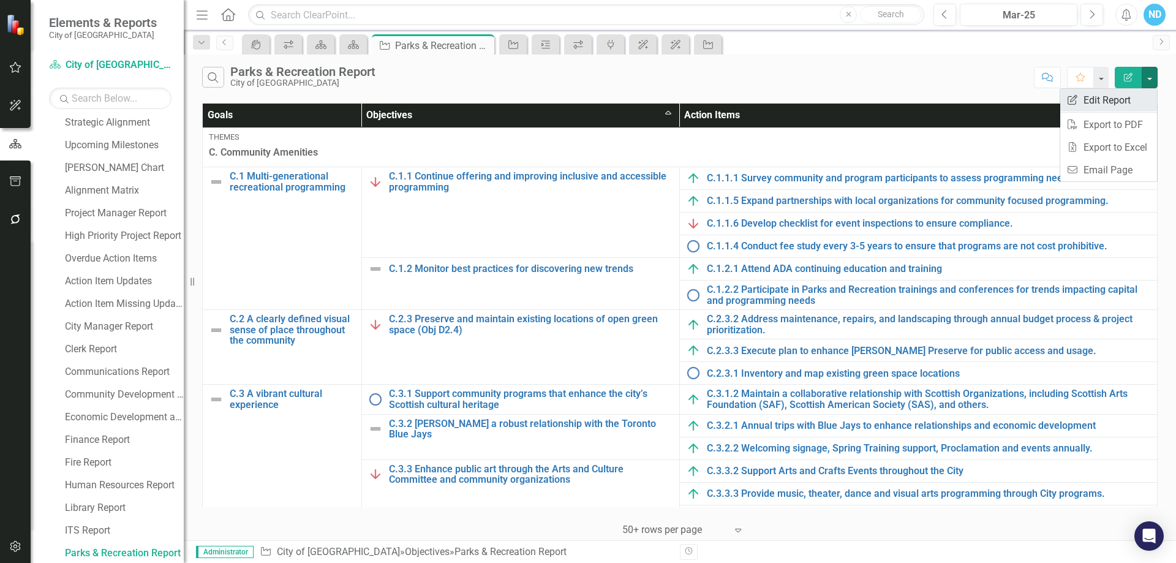
click at [1134, 94] on link "Edit Report Edit Report" at bounding box center [1108, 100] width 97 height 23
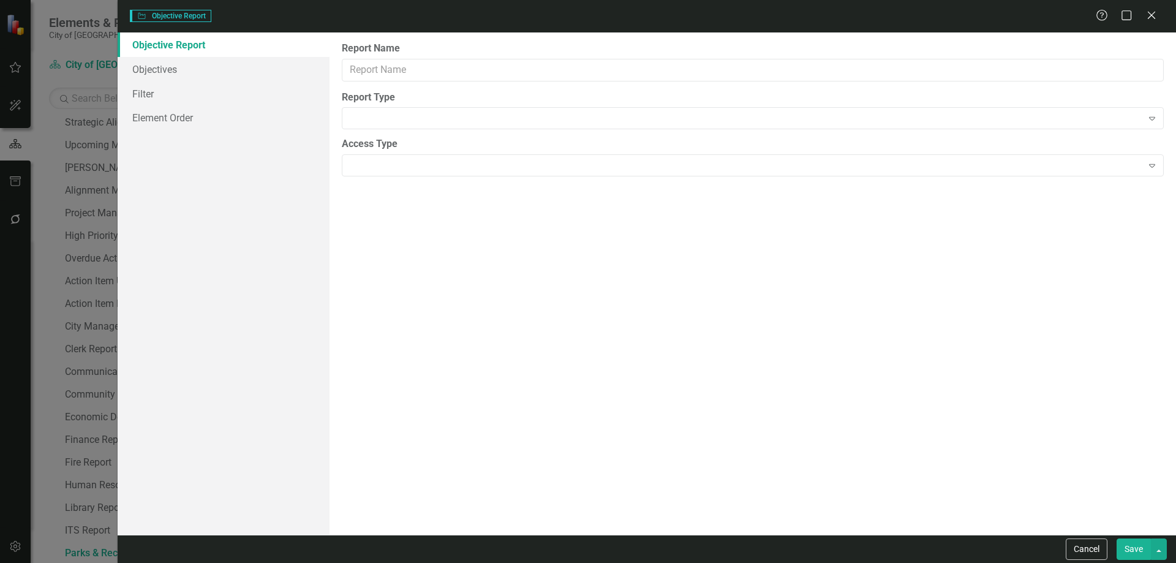
type input "Parks & Recreation Report"
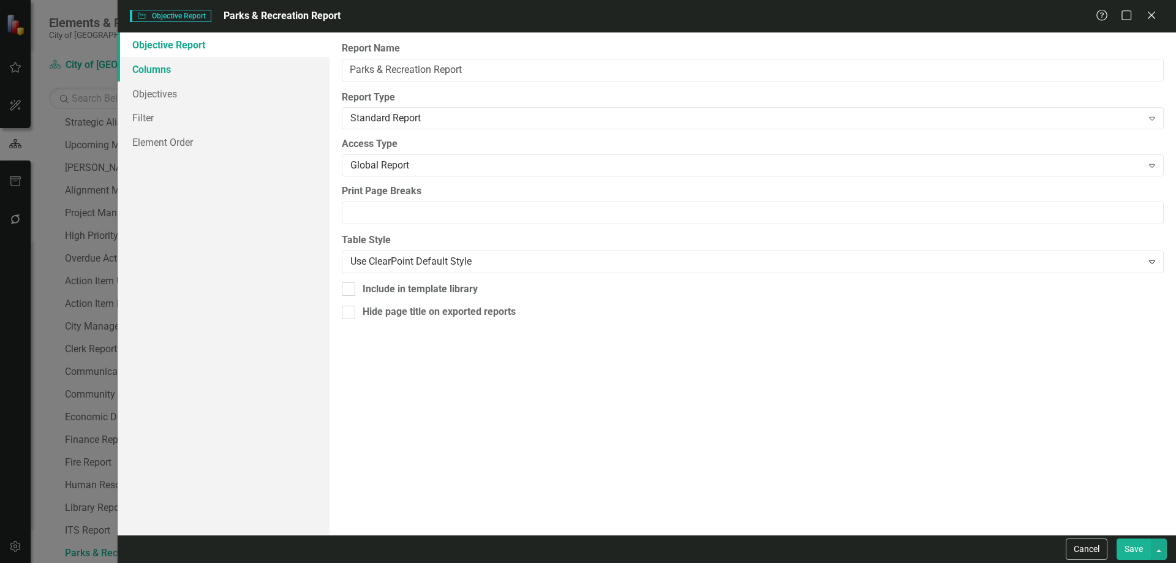
click at [168, 72] on link "Columns" at bounding box center [224, 69] width 212 height 24
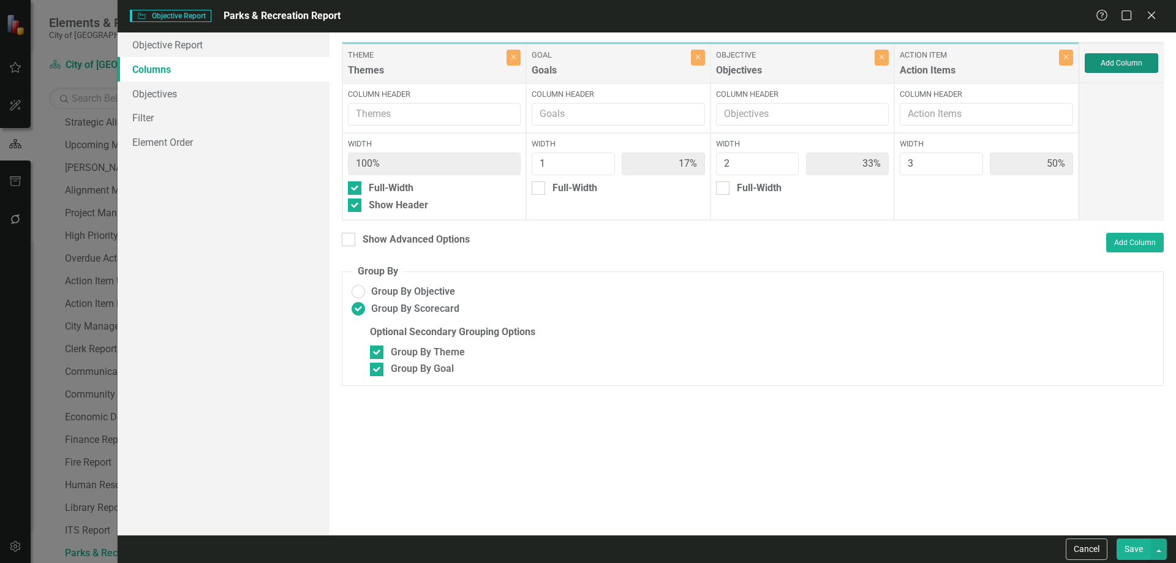
click at [1126, 59] on button "Add Column" at bounding box center [1121, 63] width 73 height 20
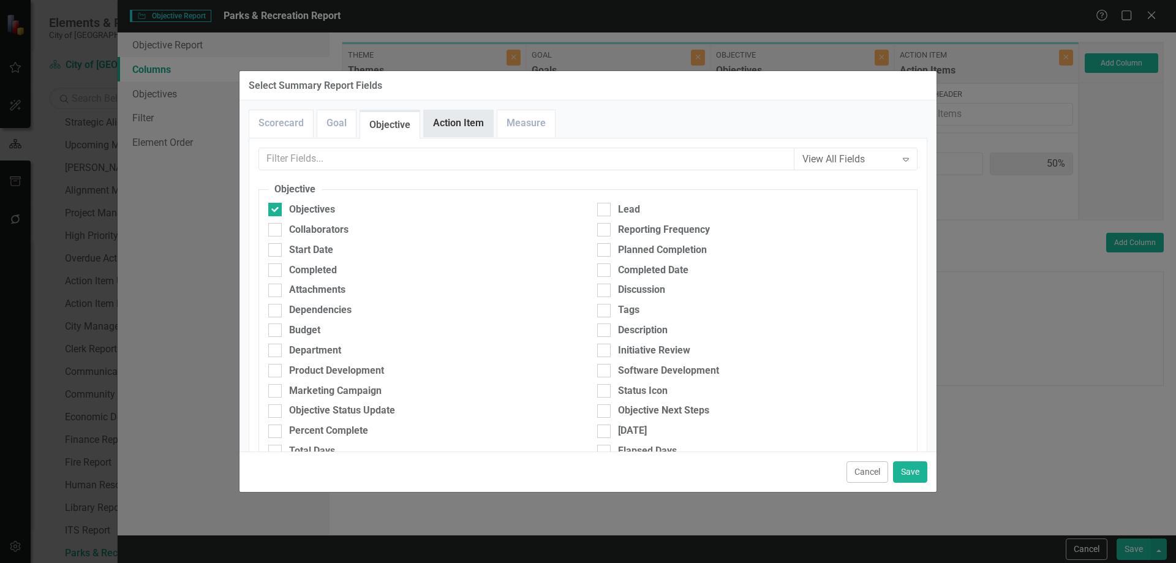
click at [467, 125] on link "Action Item" at bounding box center [458, 123] width 69 height 26
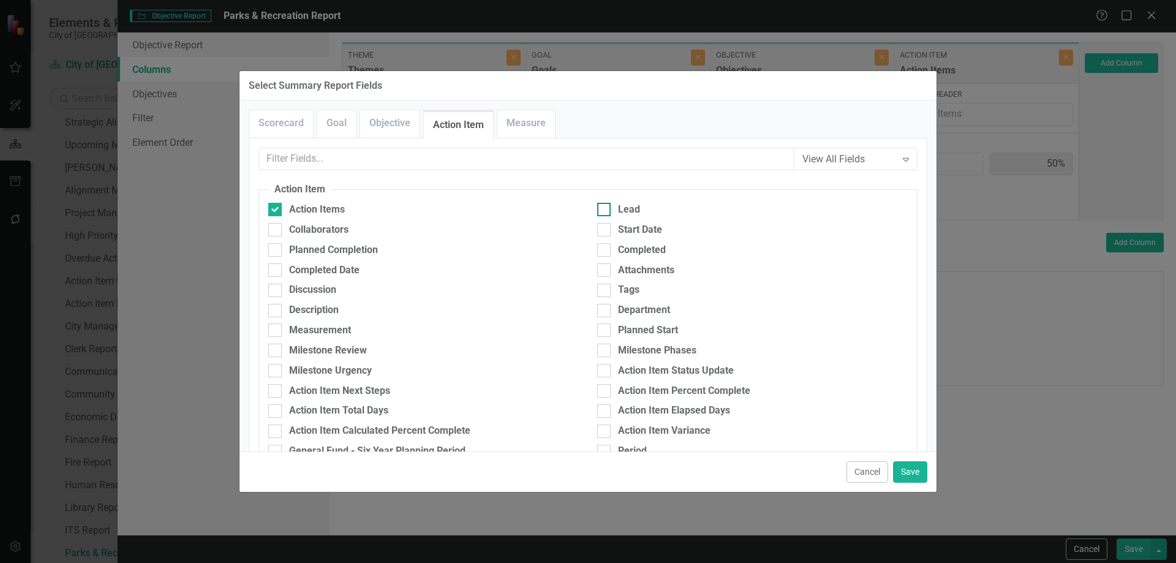
click at [598, 211] on div at bounding box center [603, 209] width 13 height 13
click at [598, 211] on input "Lead" at bounding box center [601, 207] width 8 height 8
checkbox input "true"
click at [914, 473] on button "Save" at bounding box center [910, 471] width 34 height 21
type input "14%"
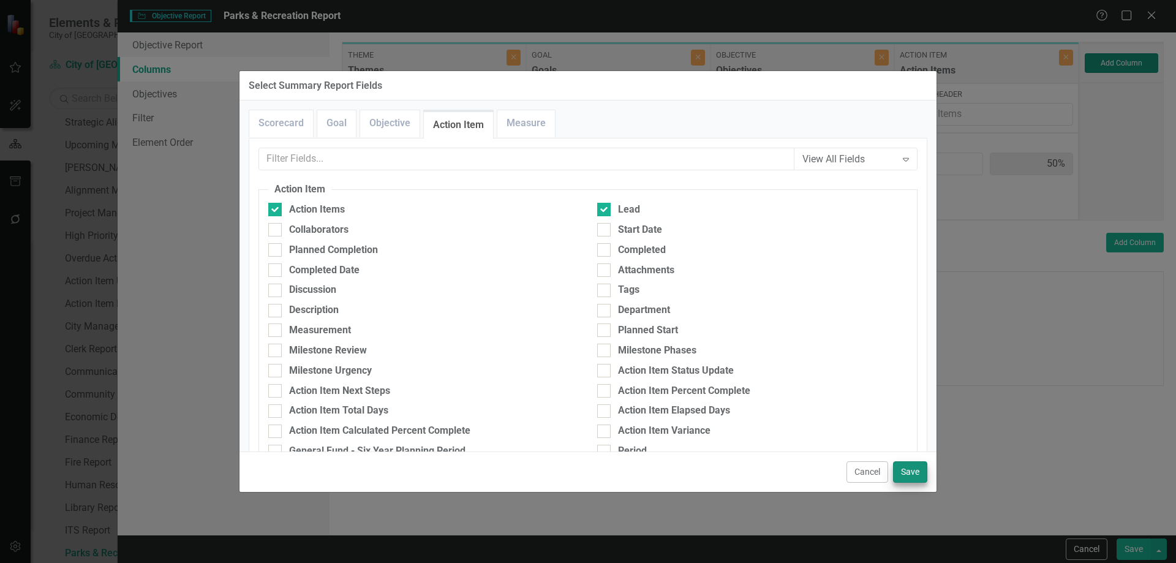
type input "29%"
type input "43%"
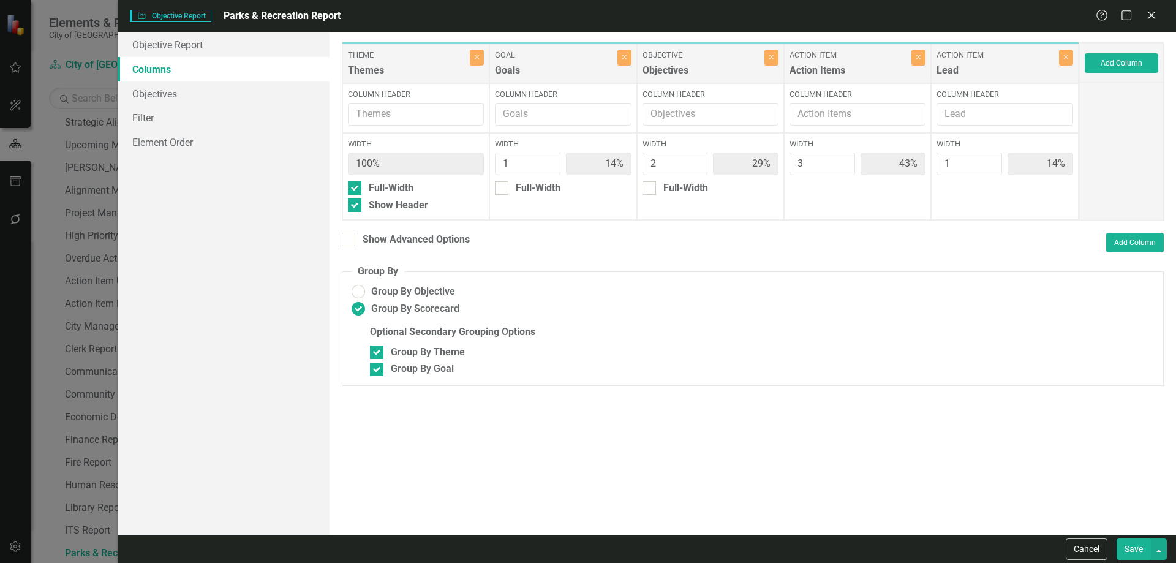
click at [1136, 549] on button "Save" at bounding box center [1133, 548] width 34 height 21
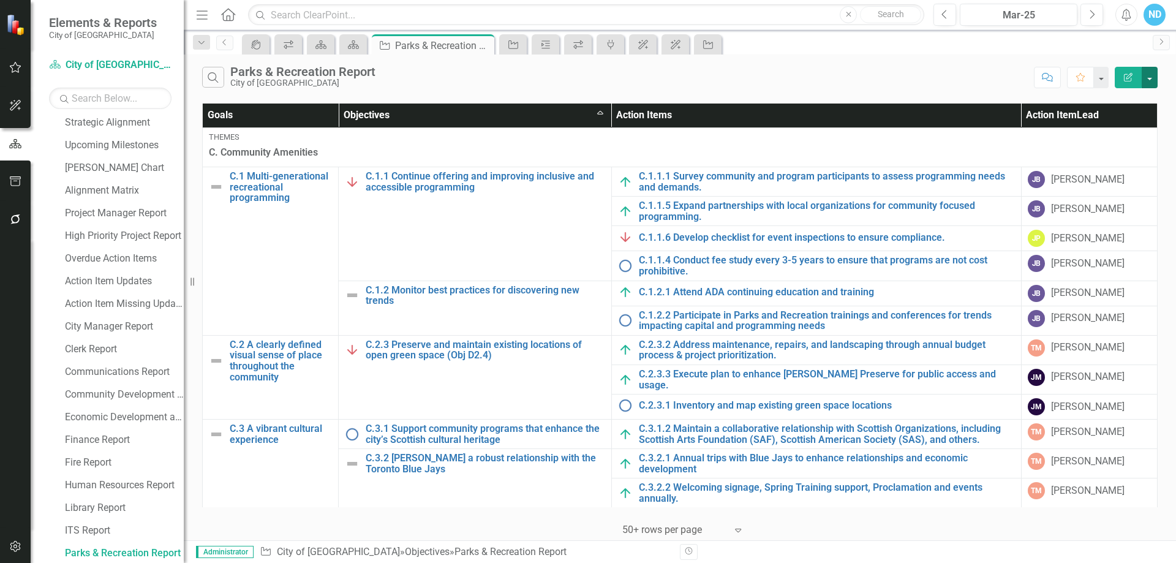
click at [1146, 75] on button "button" at bounding box center [1149, 77] width 16 height 21
click at [1134, 118] on link "PDF Export to PDF" at bounding box center [1108, 124] width 97 height 23
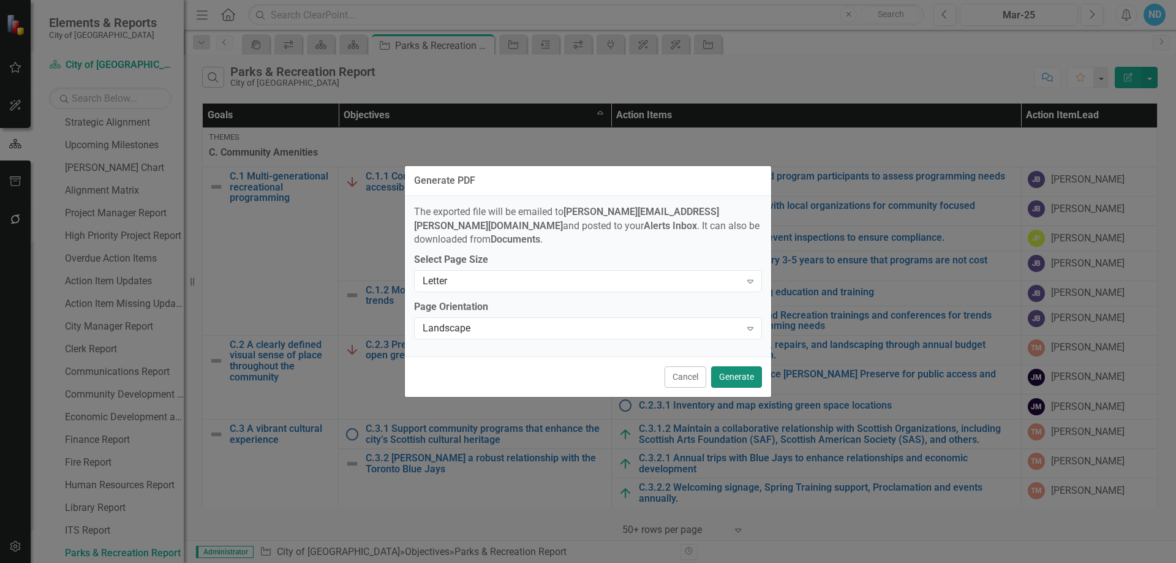
click at [729, 370] on button "Generate" at bounding box center [736, 376] width 51 height 21
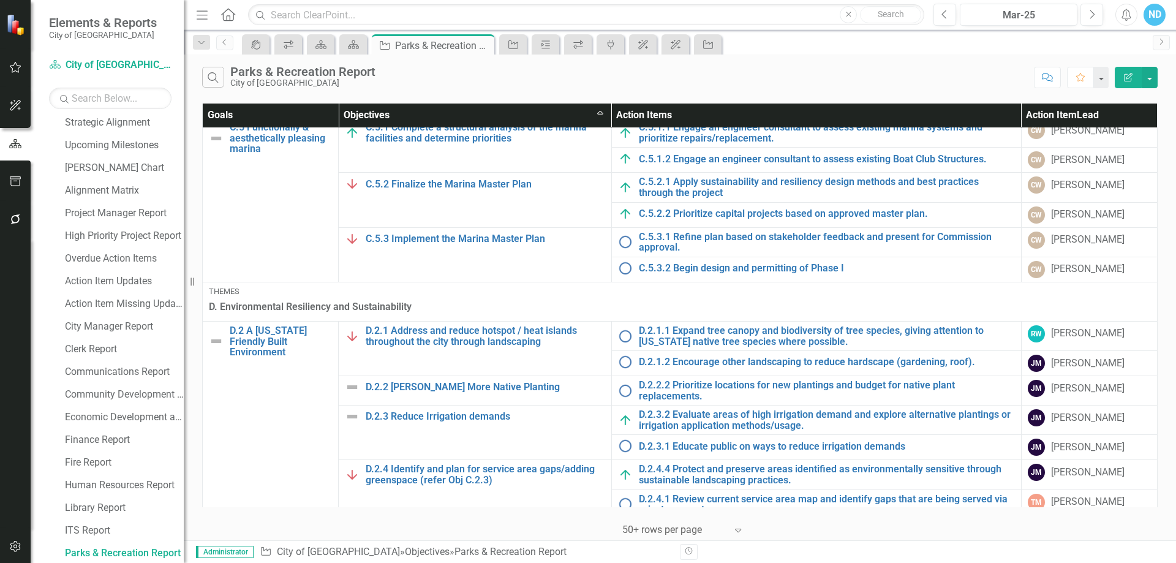
scroll to position [674, 0]
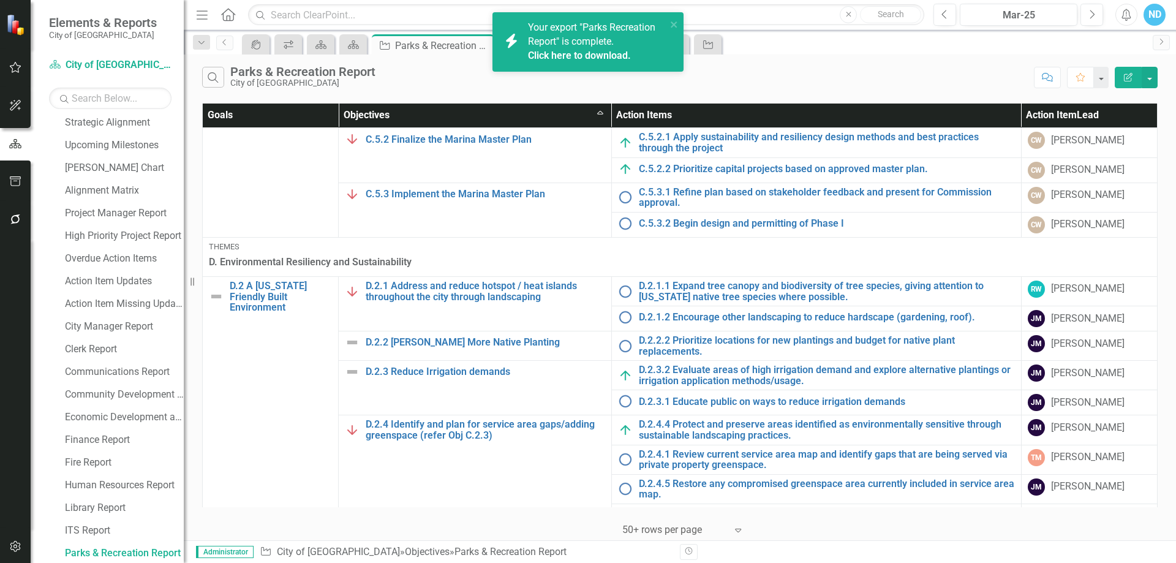
click at [576, 52] on link "Click here to download." at bounding box center [579, 56] width 103 height 12
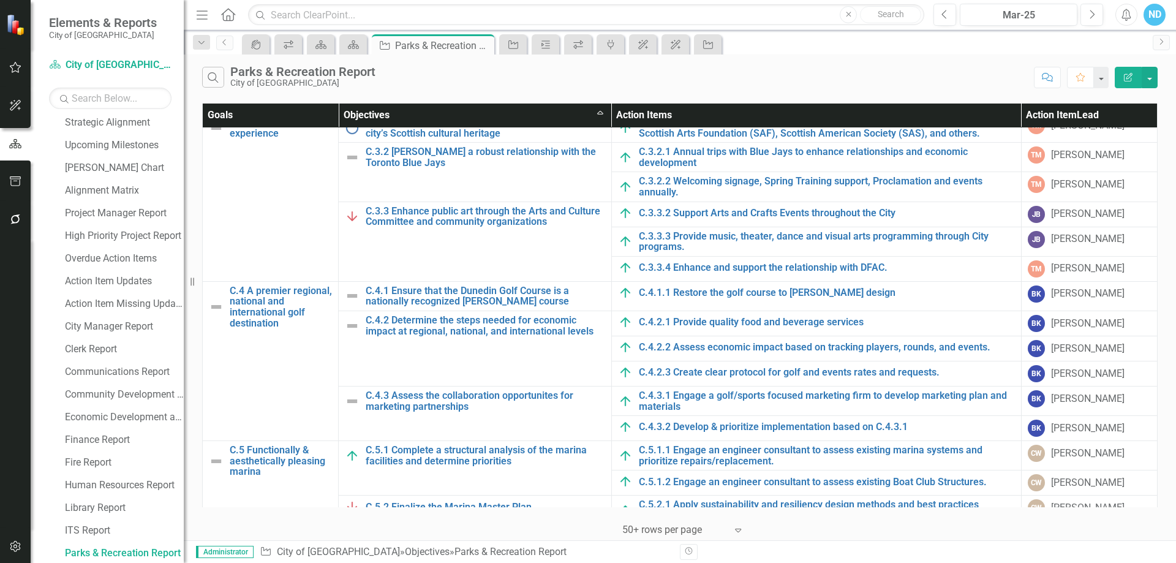
scroll to position [0, 0]
